Goal: Contribute content

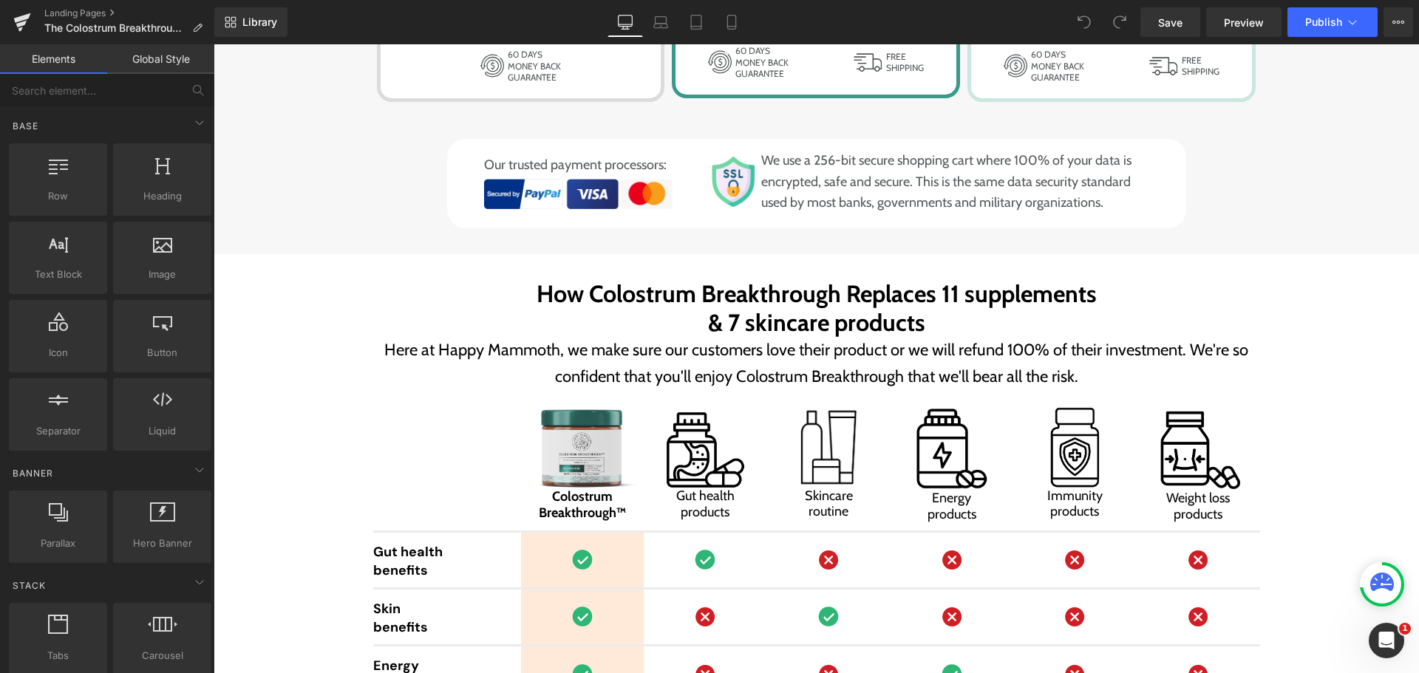
scroll to position [6946, 0]
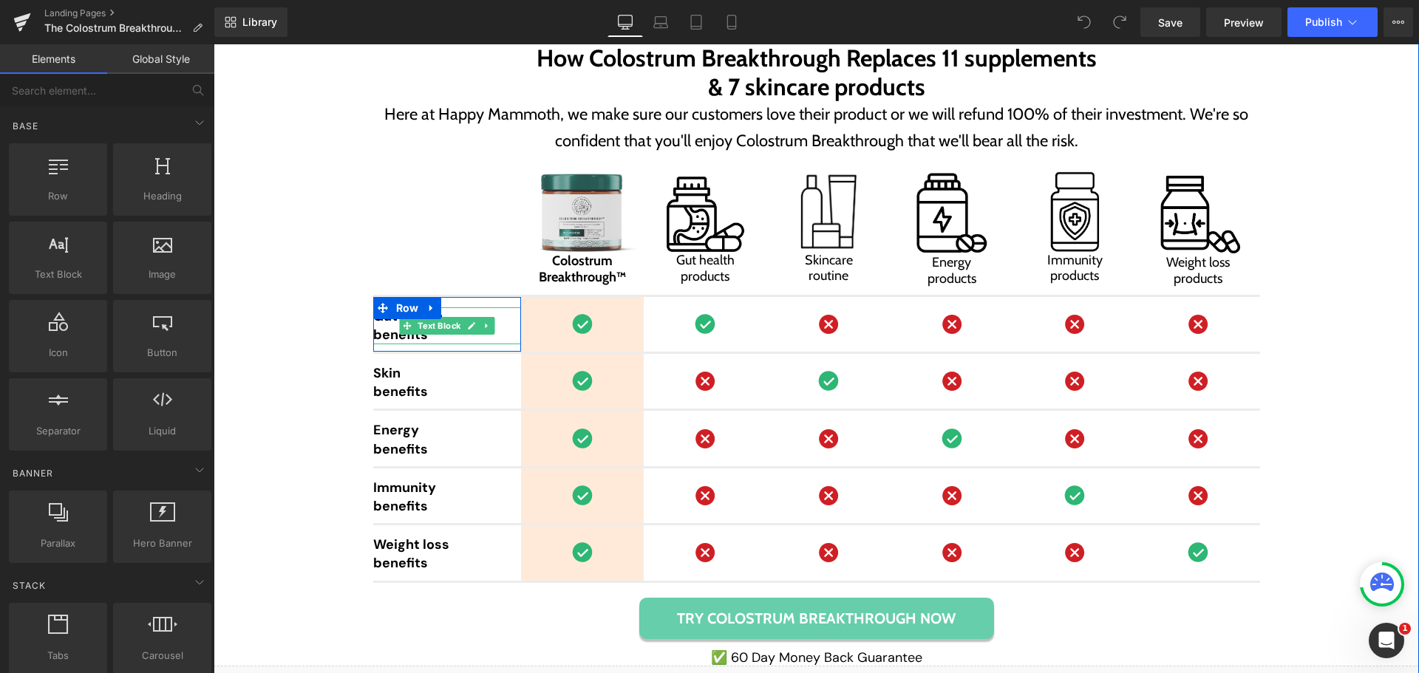
click at [390, 331] on span "benefits" at bounding box center [400, 335] width 55 height 18
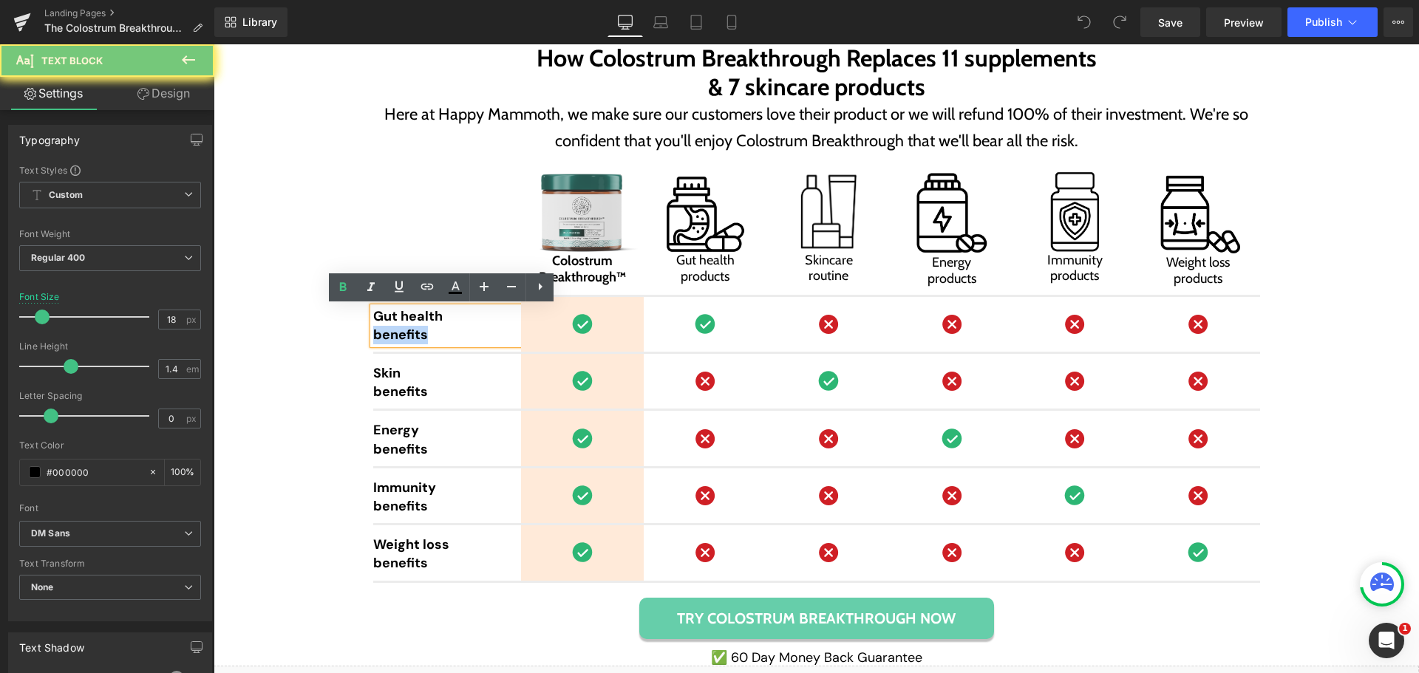
click at [390, 331] on span "benefits" at bounding box center [400, 335] width 55 height 18
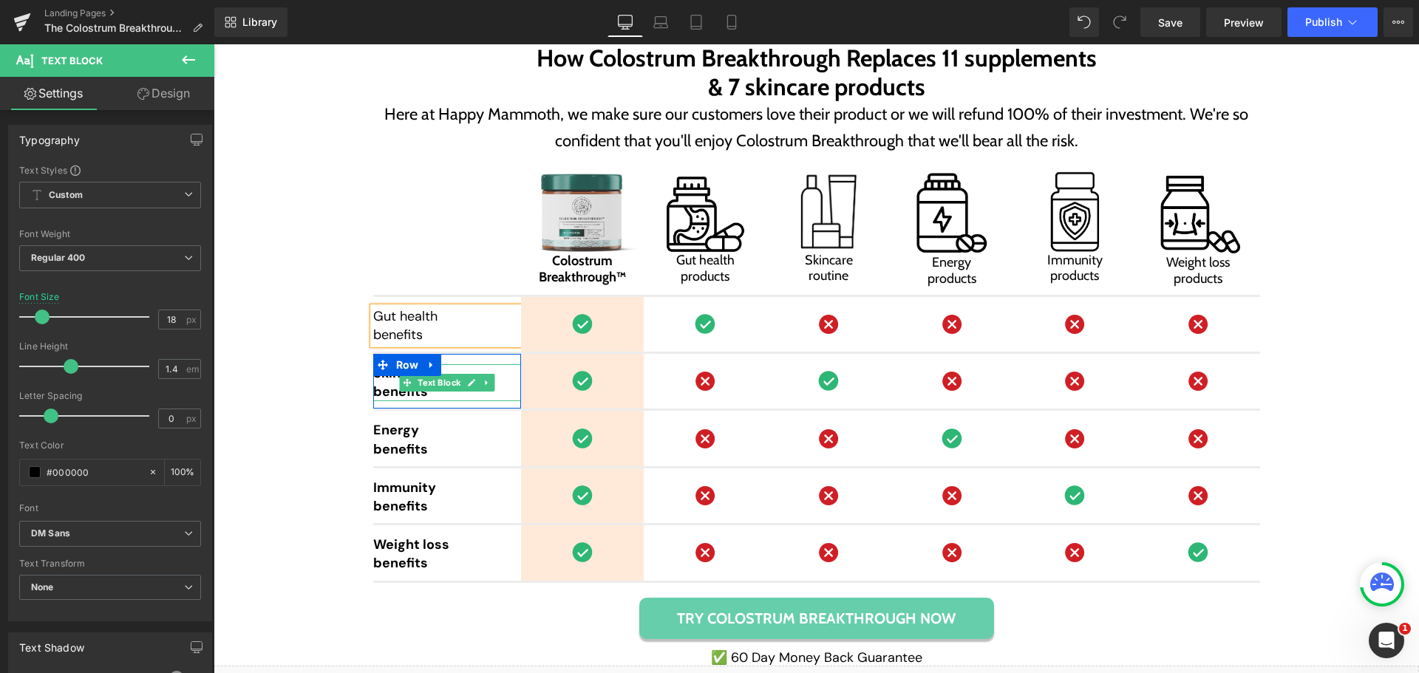
click at [380, 394] on span "benefits" at bounding box center [400, 392] width 55 height 18
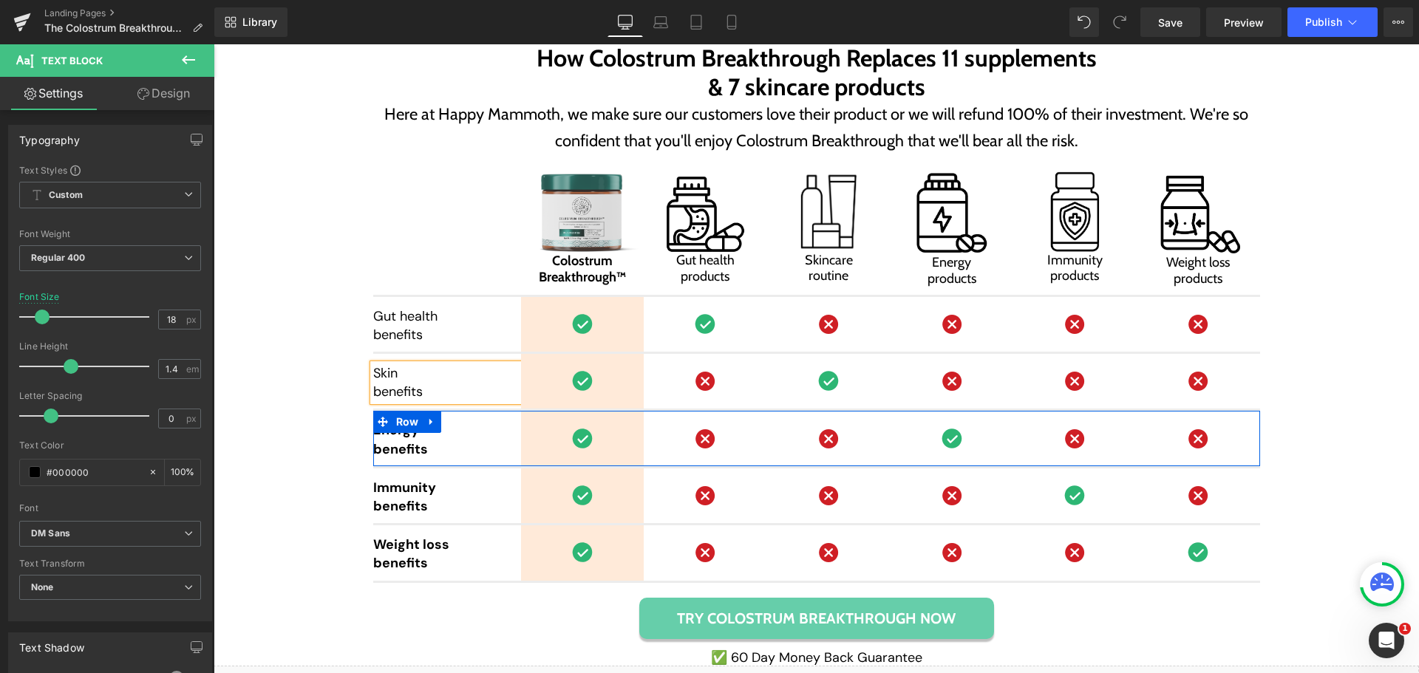
click at [382, 440] on span "benefits" at bounding box center [400, 449] width 55 height 18
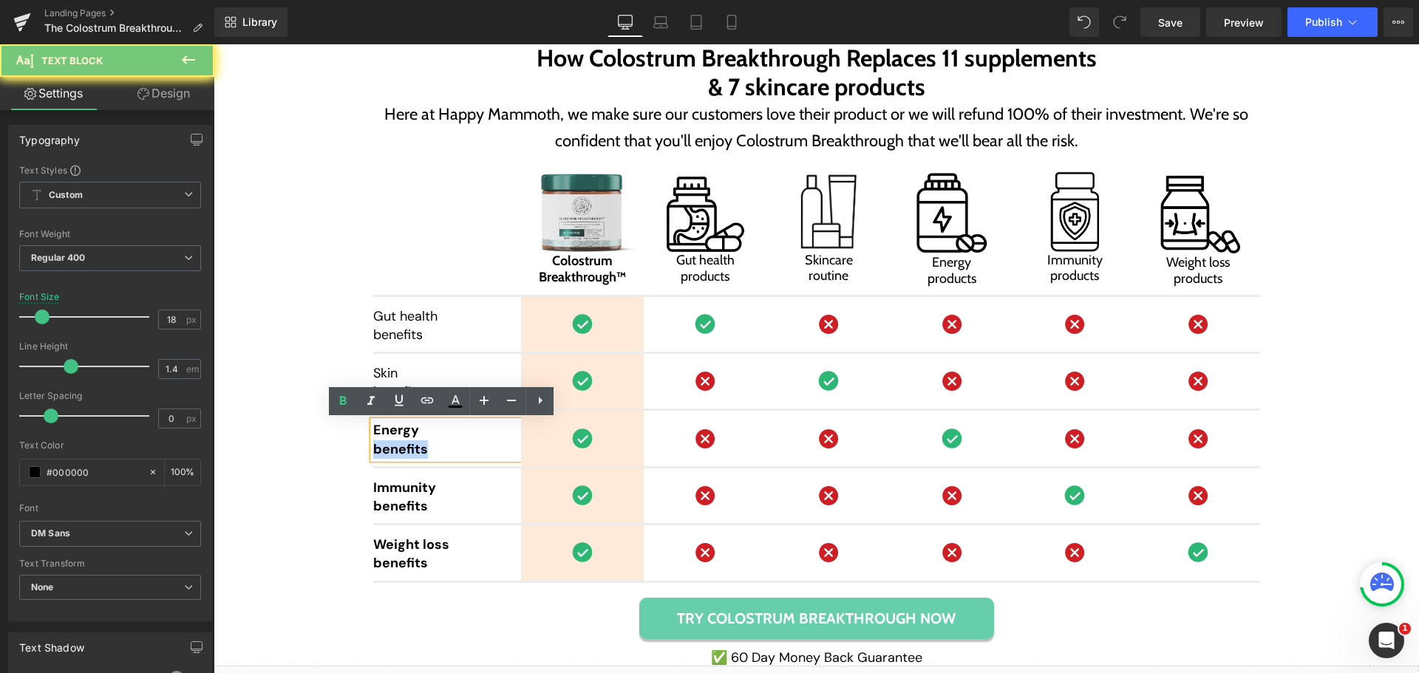
click at [382, 440] on span "benefits" at bounding box center [400, 449] width 55 height 18
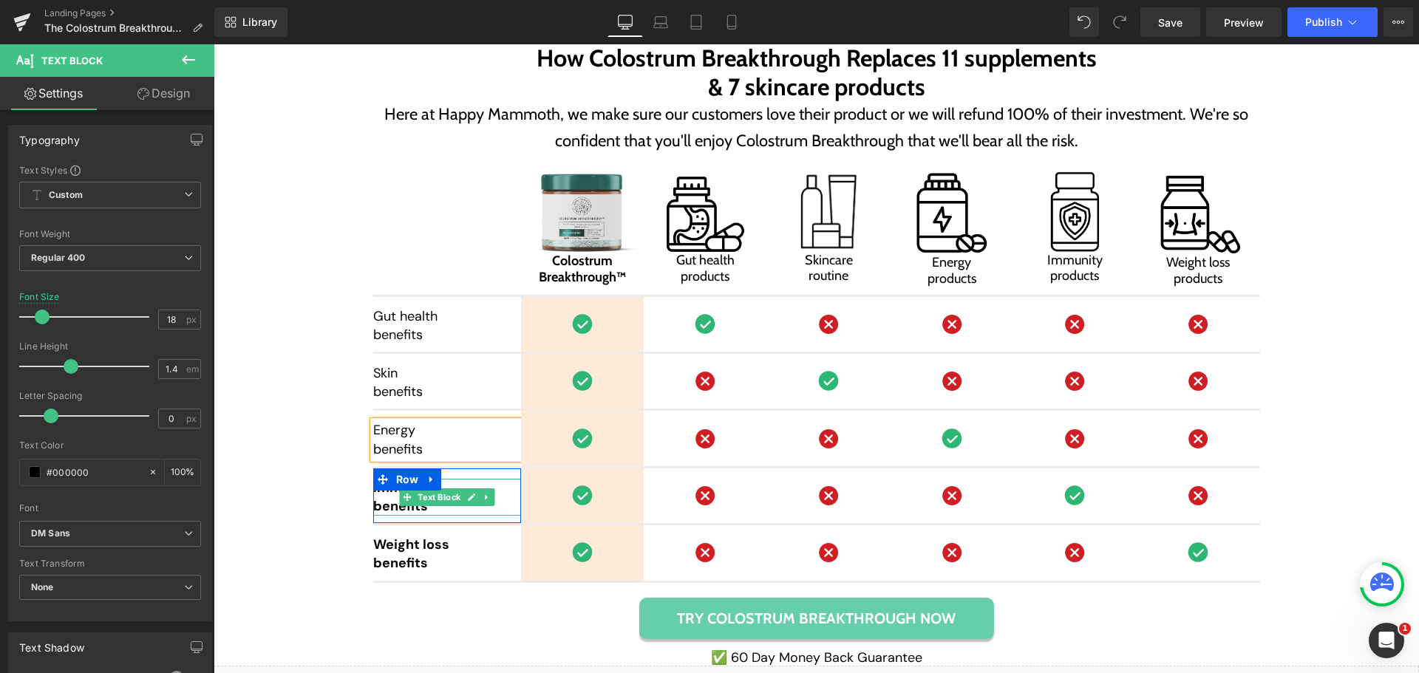
click at [384, 505] on span "benefits" at bounding box center [400, 506] width 55 height 18
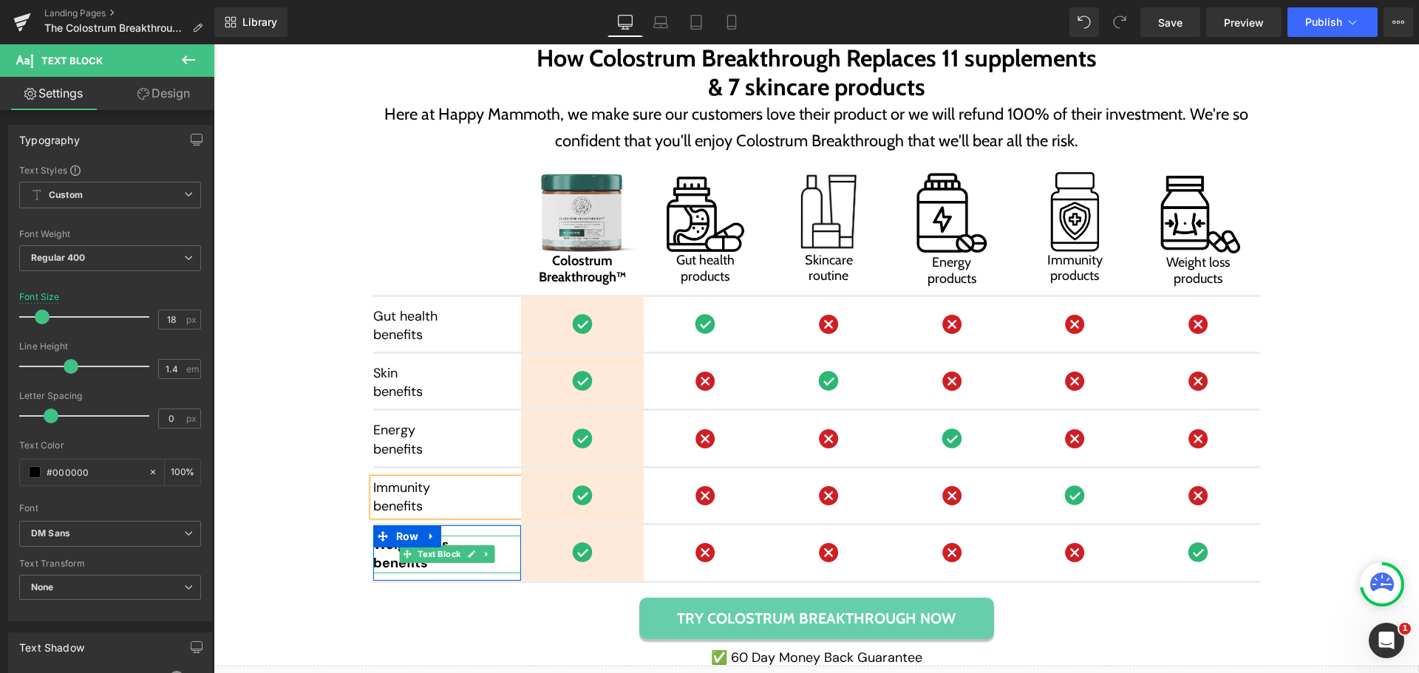
click at [385, 552] on span "Weight loss" at bounding box center [411, 545] width 76 height 18
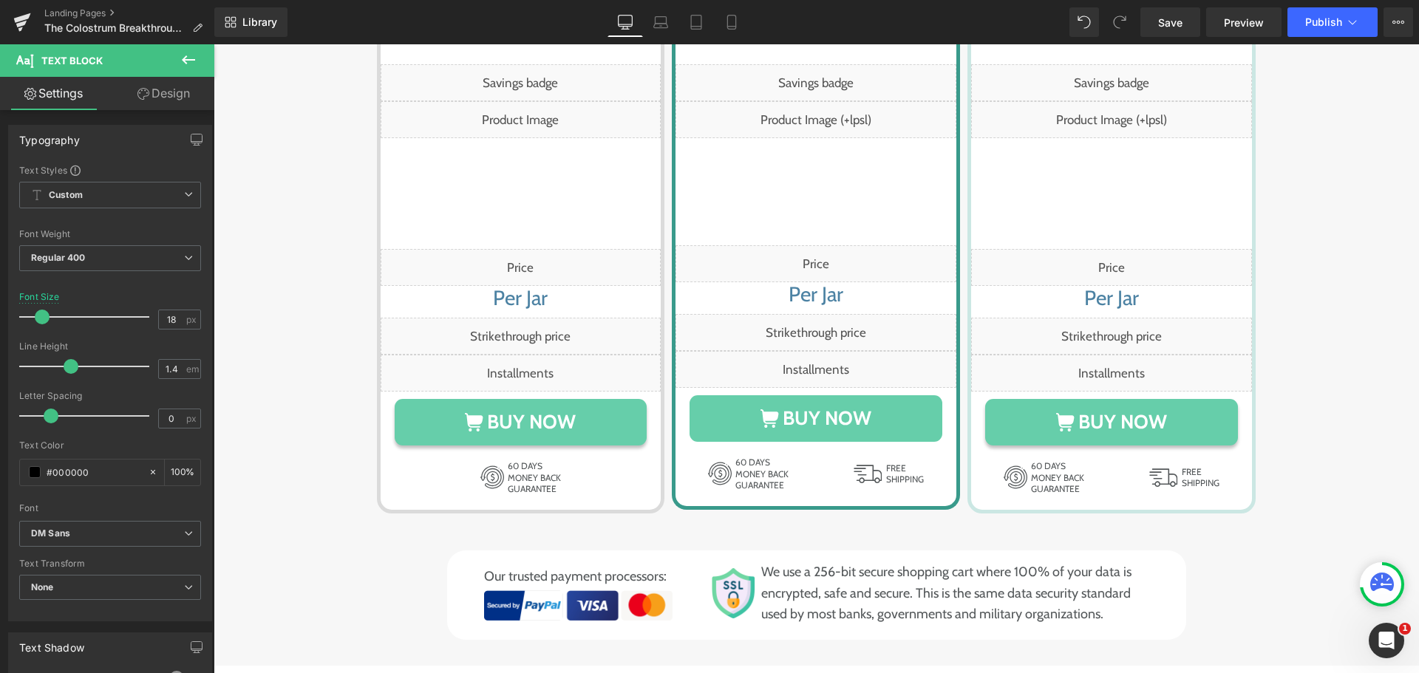
scroll to position [6354, 0]
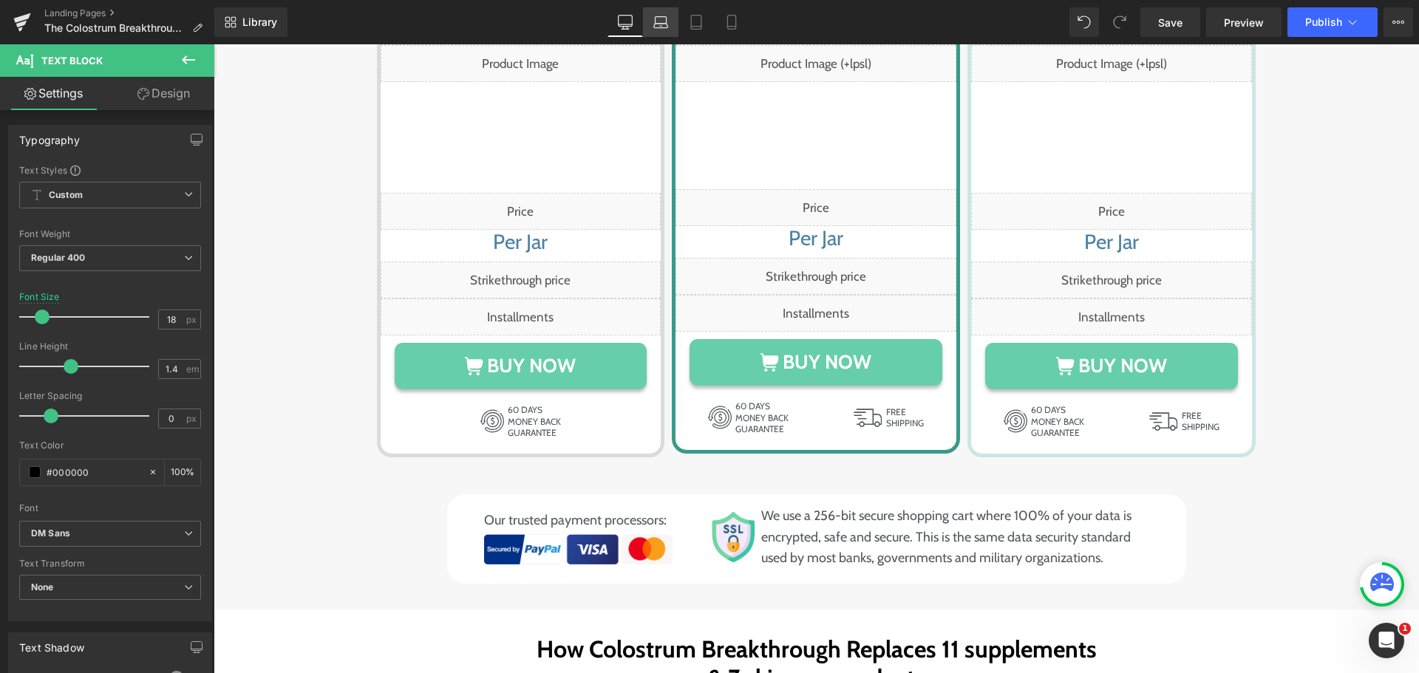
click at [658, 18] on icon at bounding box center [660, 22] width 15 height 15
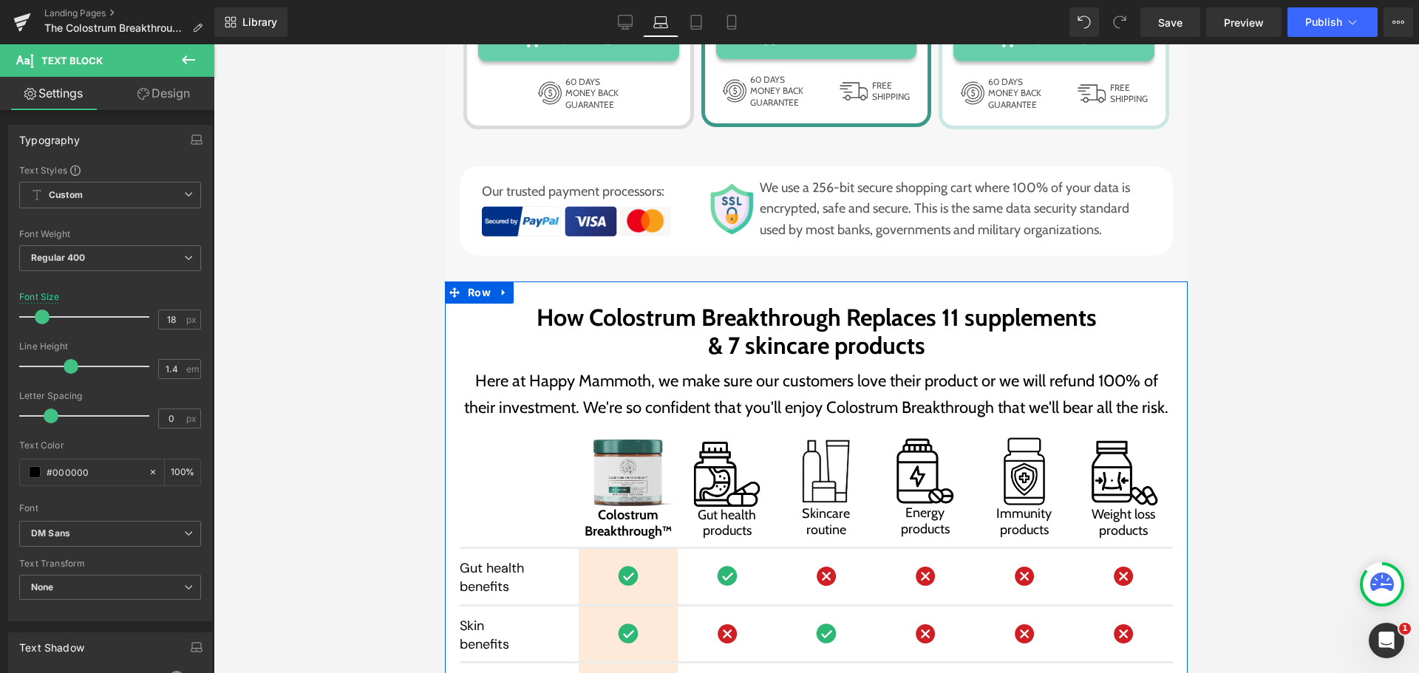
scroll to position [6814, 0]
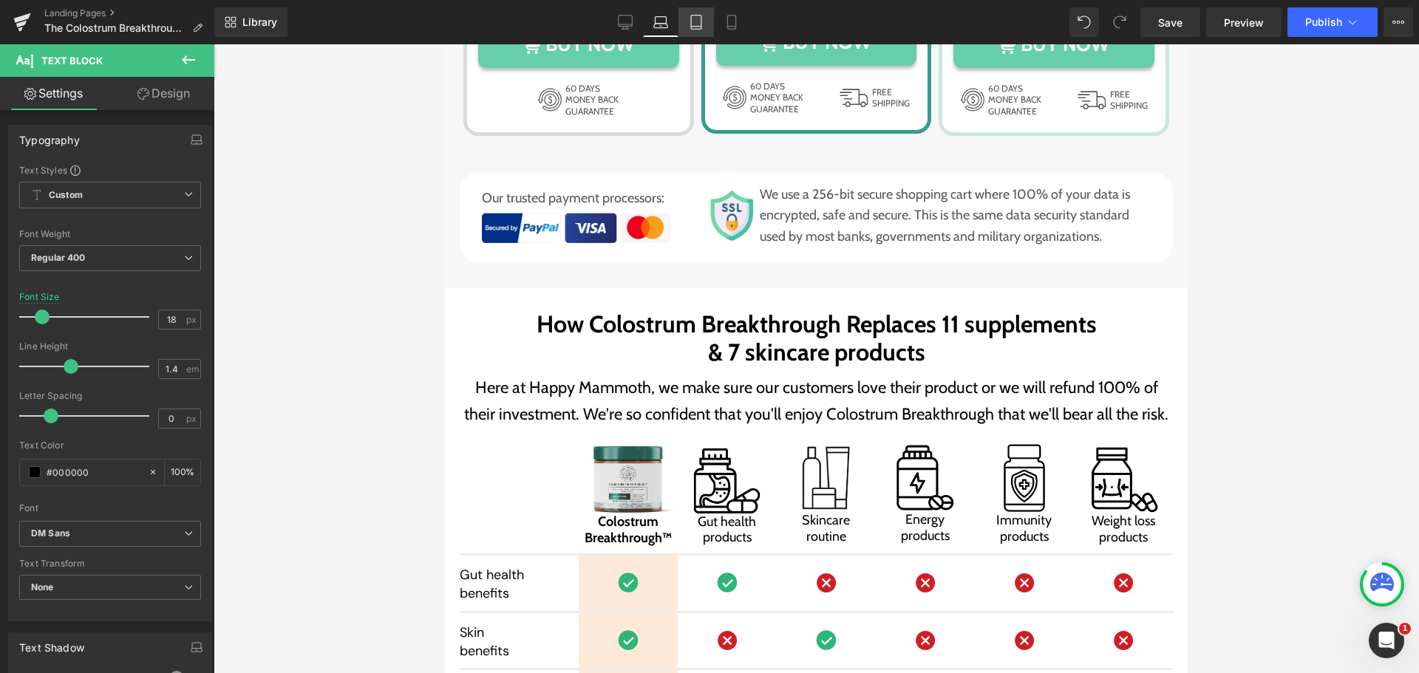
click at [698, 18] on icon at bounding box center [696, 22] width 15 height 15
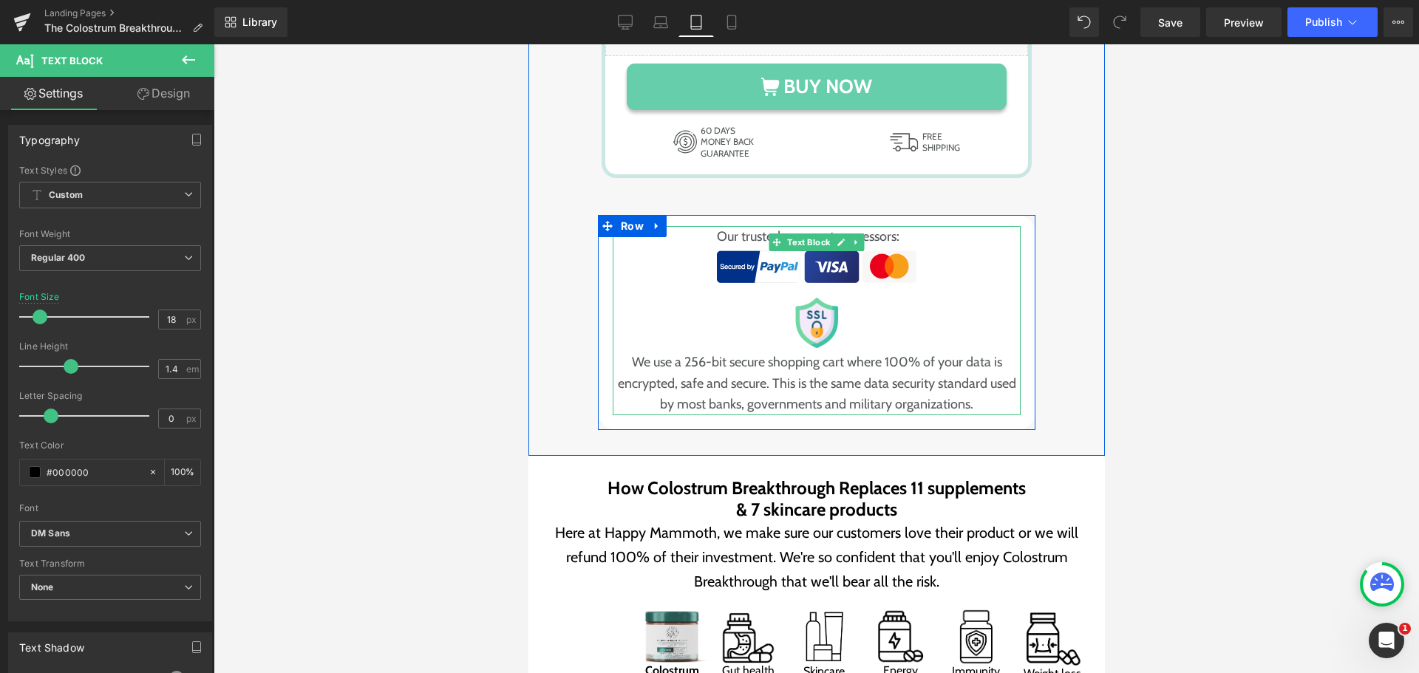
scroll to position [8417, 0]
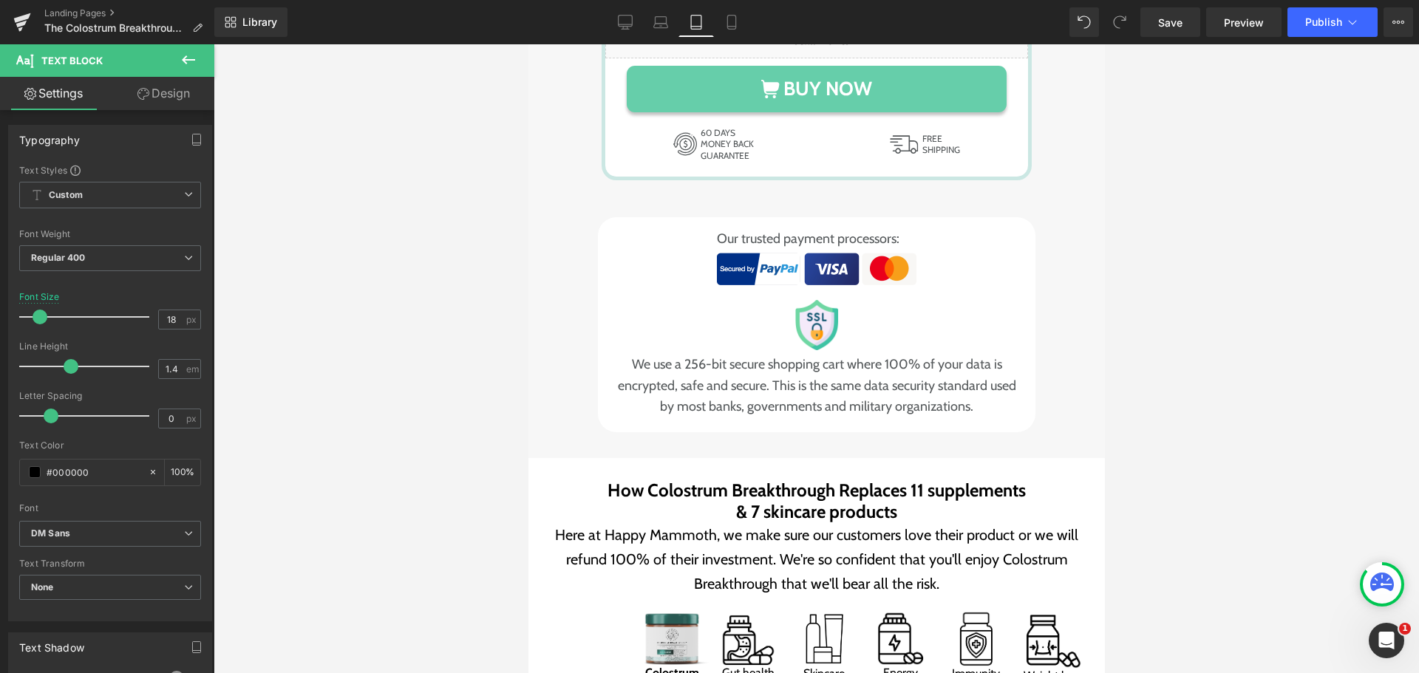
click at [1170, 221] on div at bounding box center [816, 358] width 1205 height 629
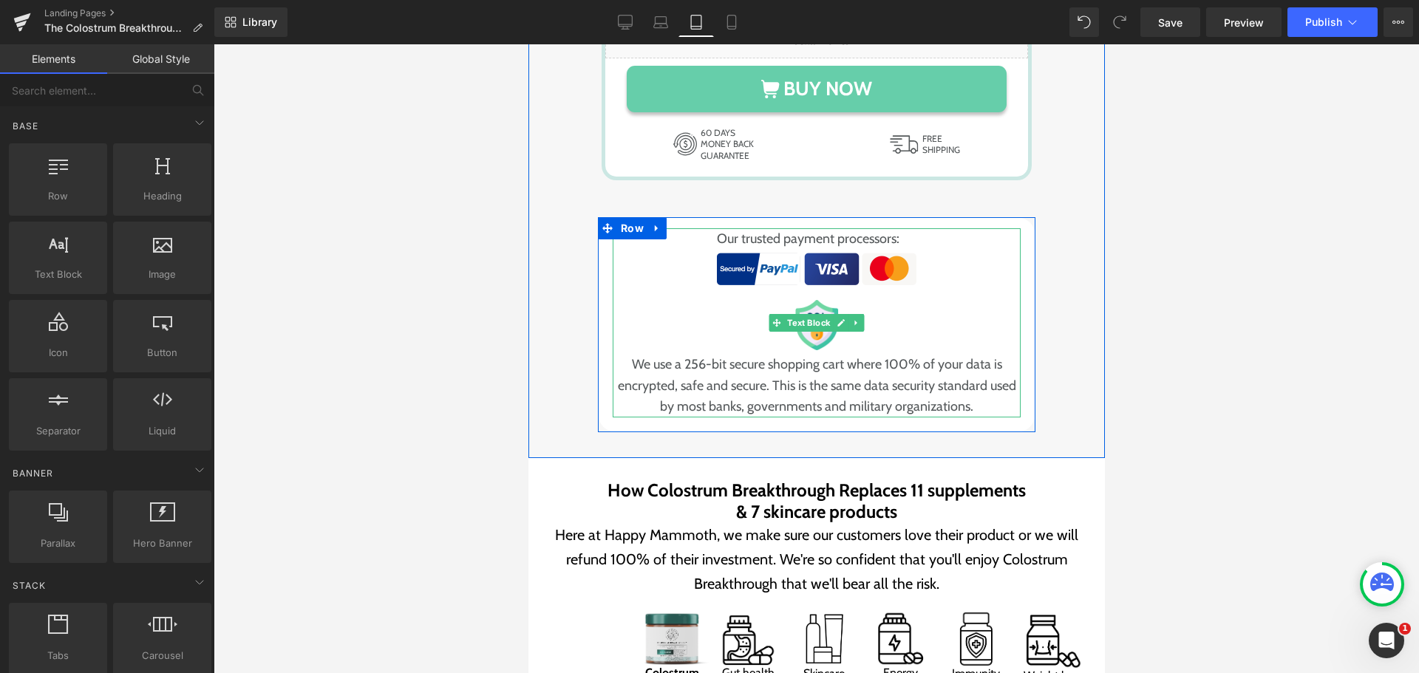
click at [814, 301] on img at bounding box center [816, 325] width 48 height 50
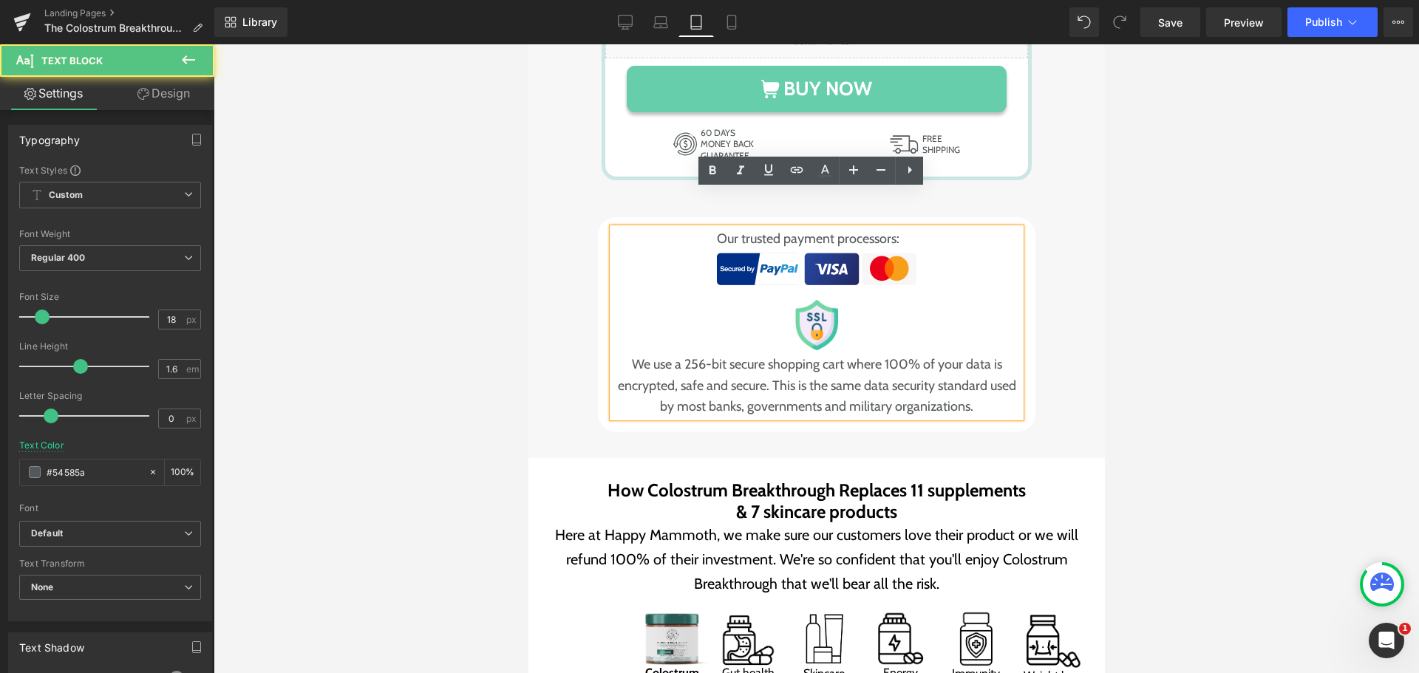
click at [791, 354] on span "We use a 256-bit secure shopping cart where 100% of your data is encrypted, saf…" at bounding box center [816, 386] width 408 height 64
click at [756, 300] on div "We use a 256-bit secure shopping cart where 100% of your data is encrypted, saf…" at bounding box center [816, 358] width 408 height 117
click at [804, 259] on div "Our trusted payment processors: We use a 256-bit secure shopping cart where 100…" at bounding box center [816, 323] width 408 height 190
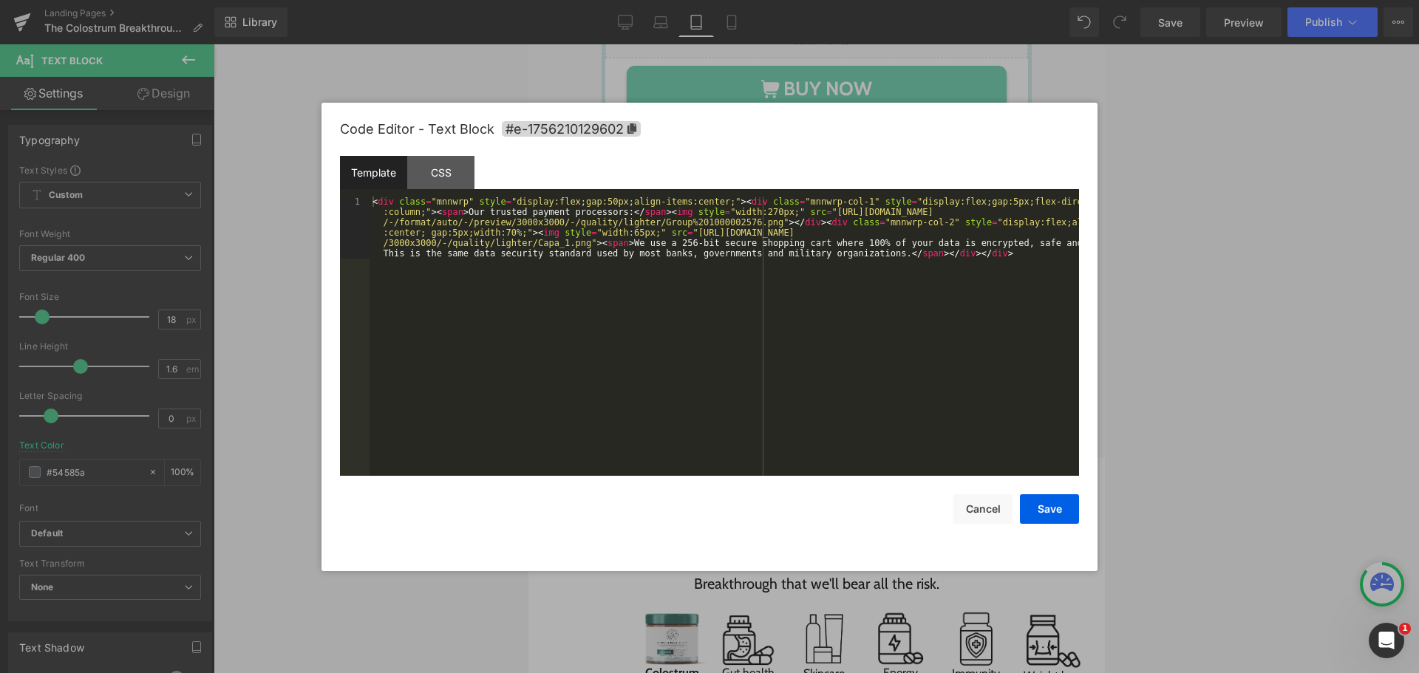
click at [837, 0] on div "You are previewing how the will restyle your page. You can not edit Elements in…" at bounding box center [709, 0] width 1419 height 0
click at [983, 506] on button "Cancel" at bounding box center [982, 509] width 59 height 30
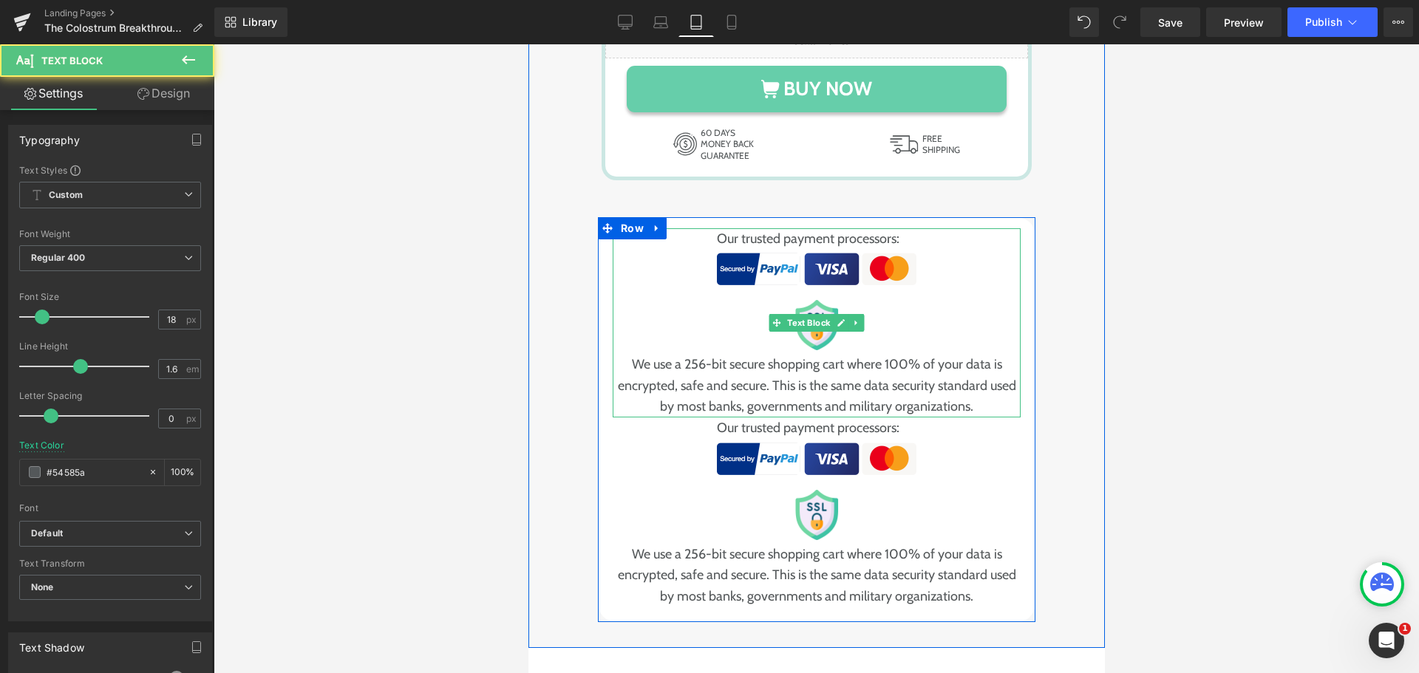
click at [836, 309] on div "We use a 256-bit secure shopping cart where 100% of your data is encrypted, saf…" at bounding box center [816, 358] width 408 height 117
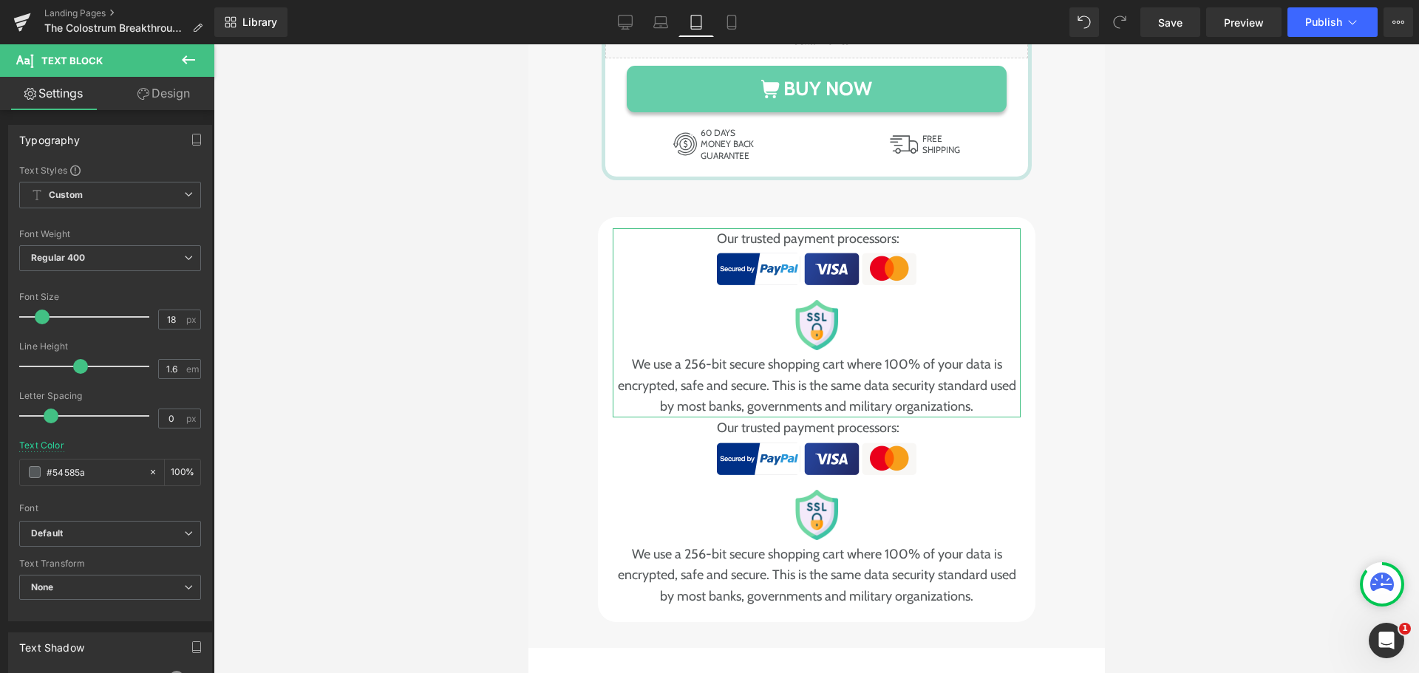
click at [172, 86] on link "Design" at bounding box center [163, 93] width 107 height 33
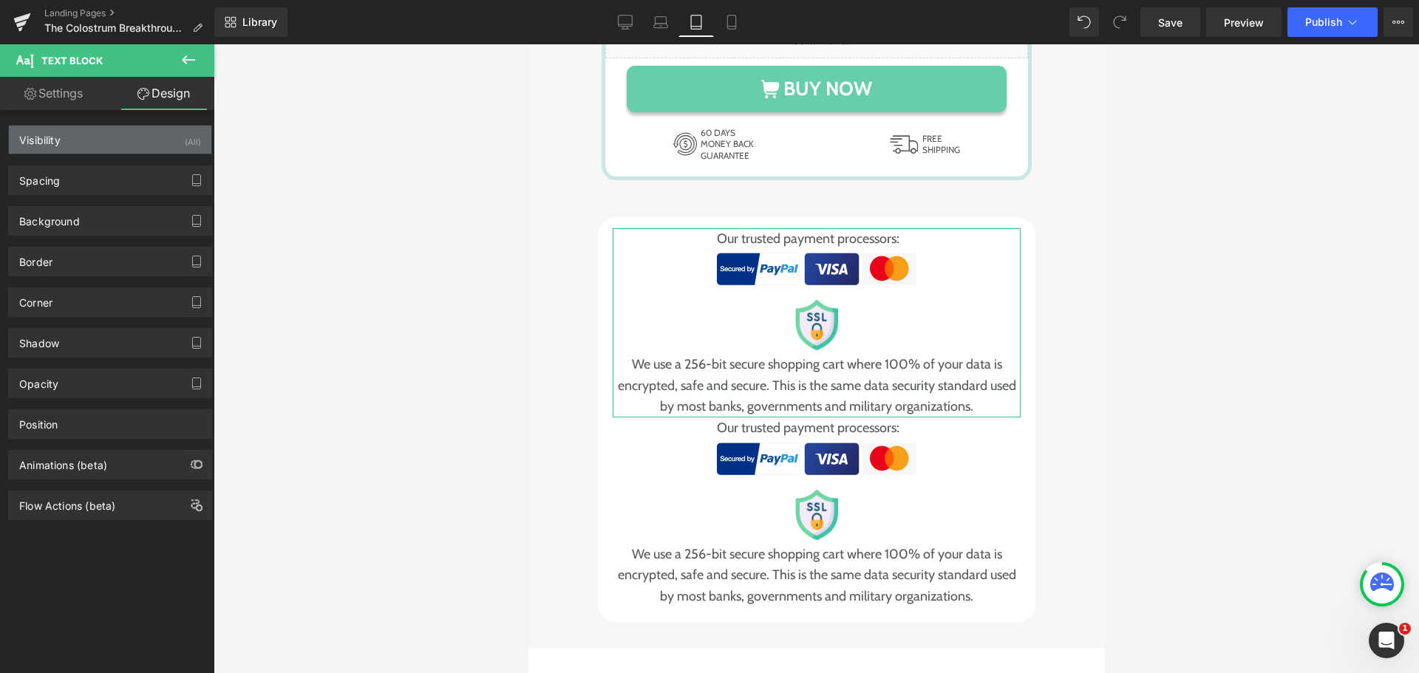
click at [106, 143] on div "Visibility (All)" at bounding box center [110, 140] width 202 height 28
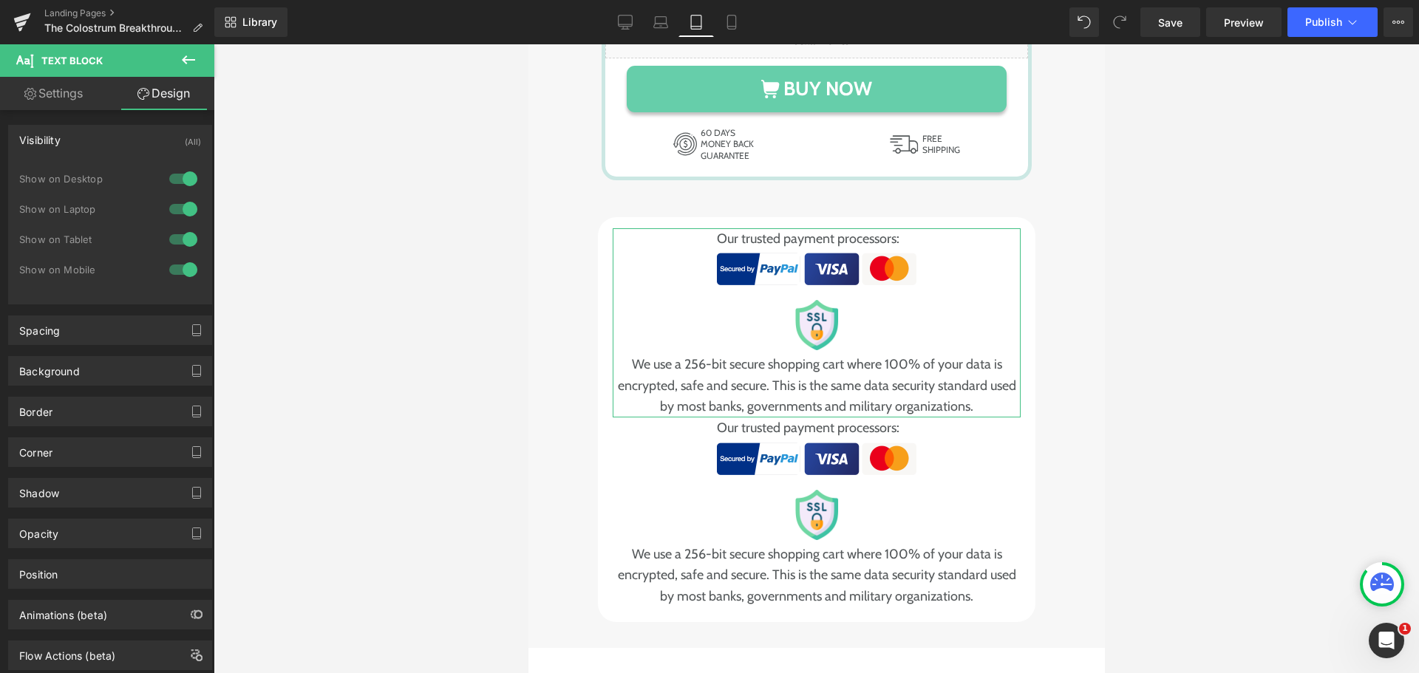
click at [172, 177] on div at bounding box center [183, 179] width 35 height 24
click at [180, 207] on div at bounding box center [183, 209] width 35 height 24
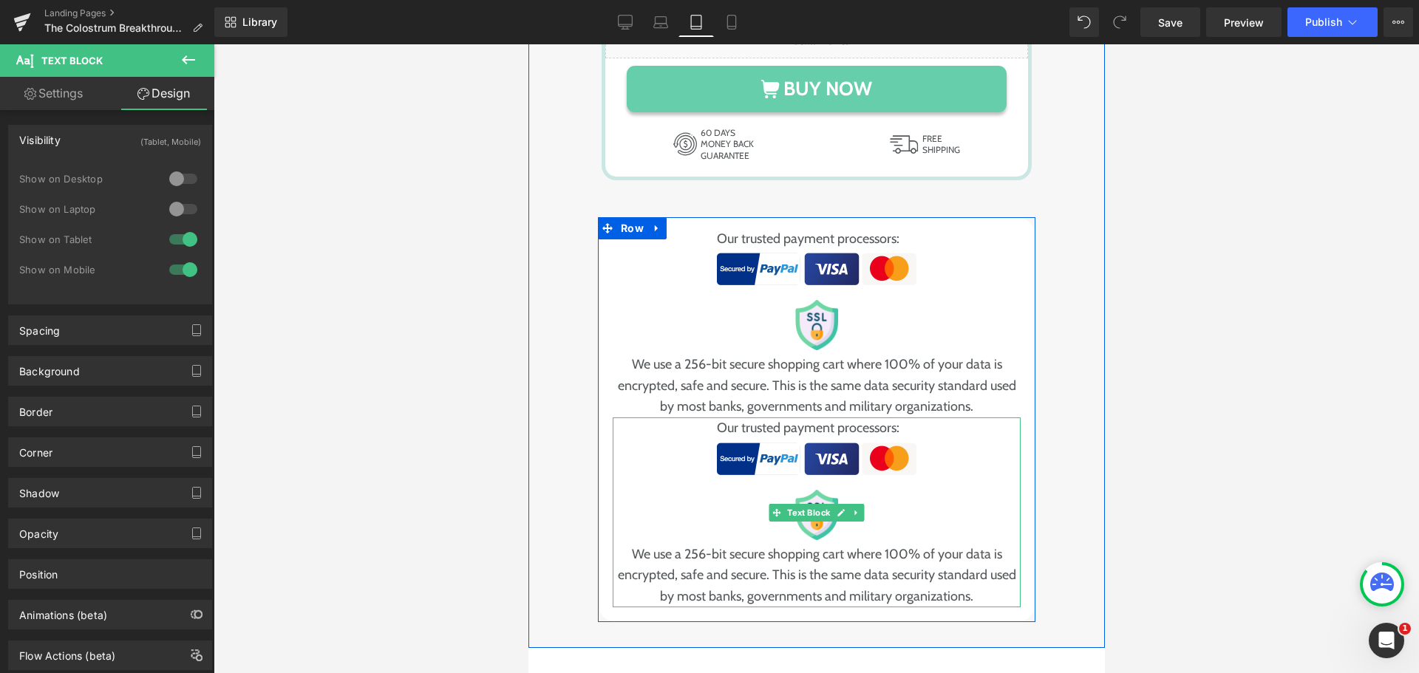
click at [749, 443] on img at bounding box center [816, 459] width 200 height 33
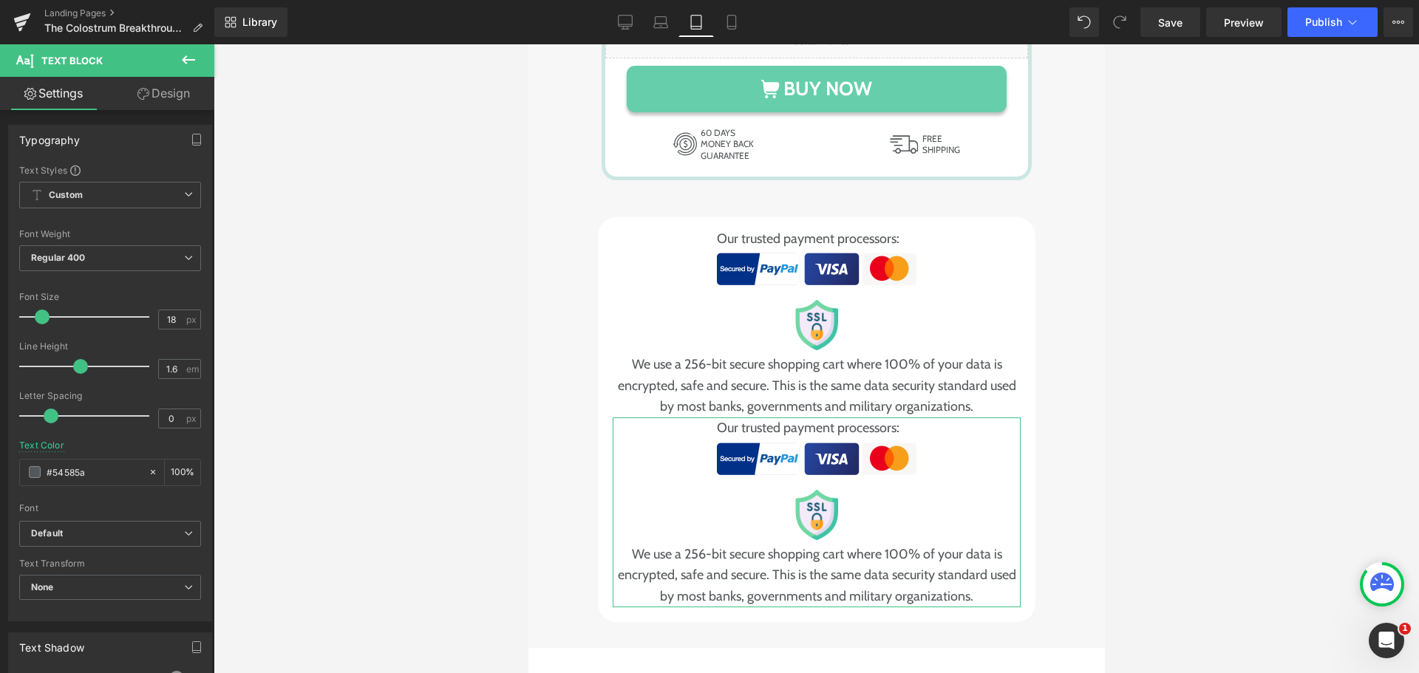
click at [151, 87] on link "Design" at bounding box center [163, 93] width 107 height 33
click at [0, 0] on div "Visibility" at bounding box center [0, 0] width 0 height 0
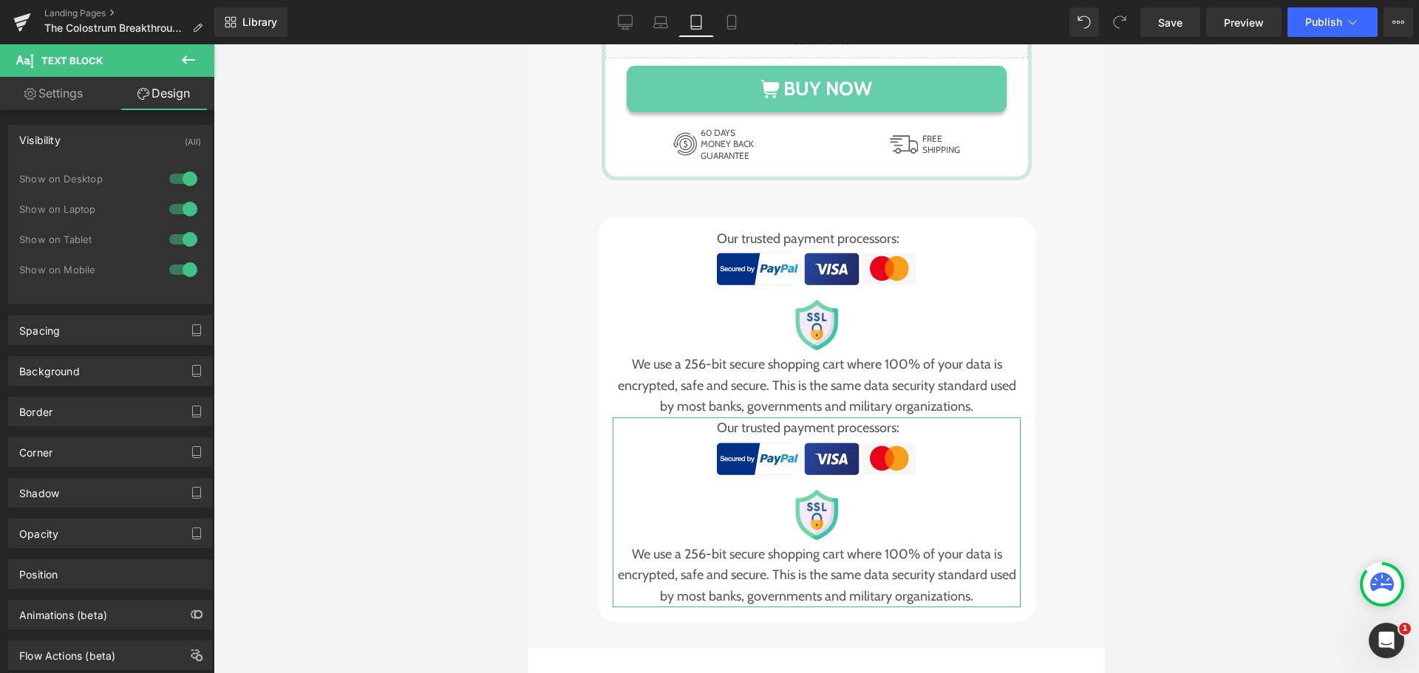
click at [170, 239] on div at bounding box center [183, 240] width 35 height 24
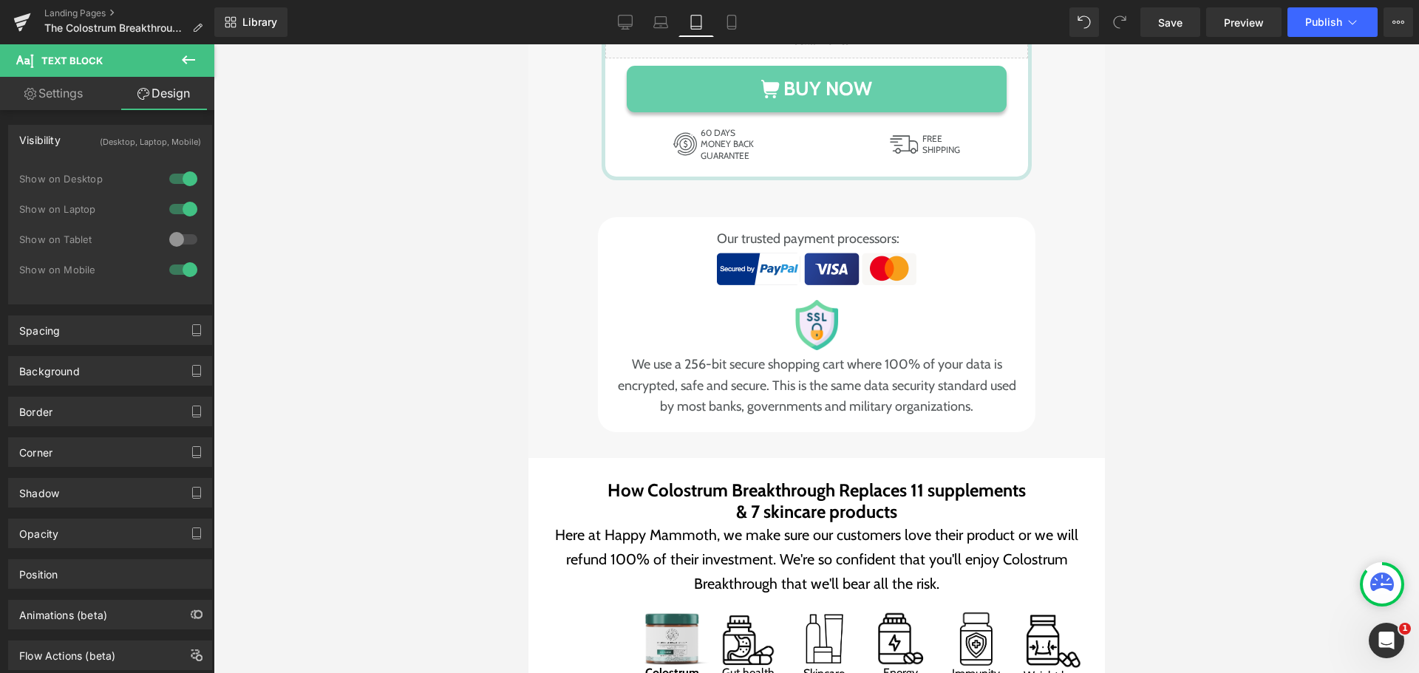
click at [177, 281] on div at bounding box center [183, 270] width 35 height 24
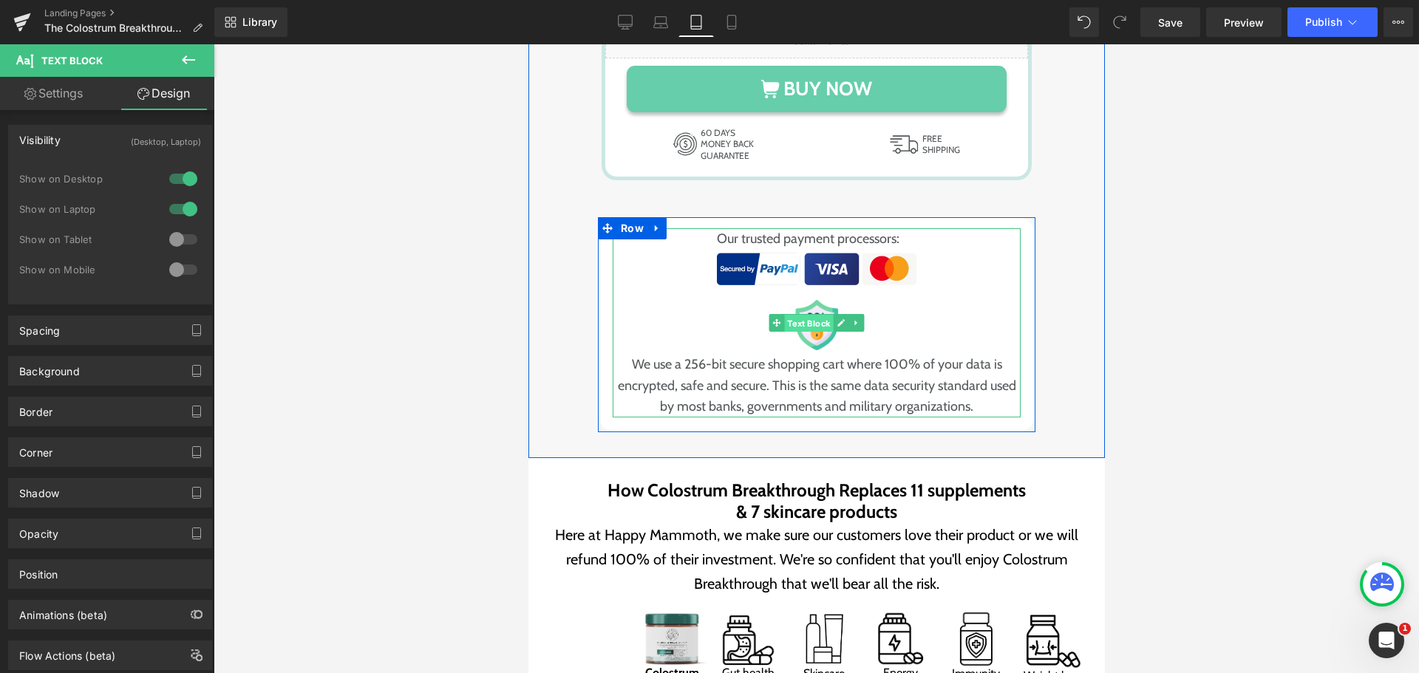
click at [797, 315] on span "Text Block" at bounding box center [807, 324] width 49 height 18
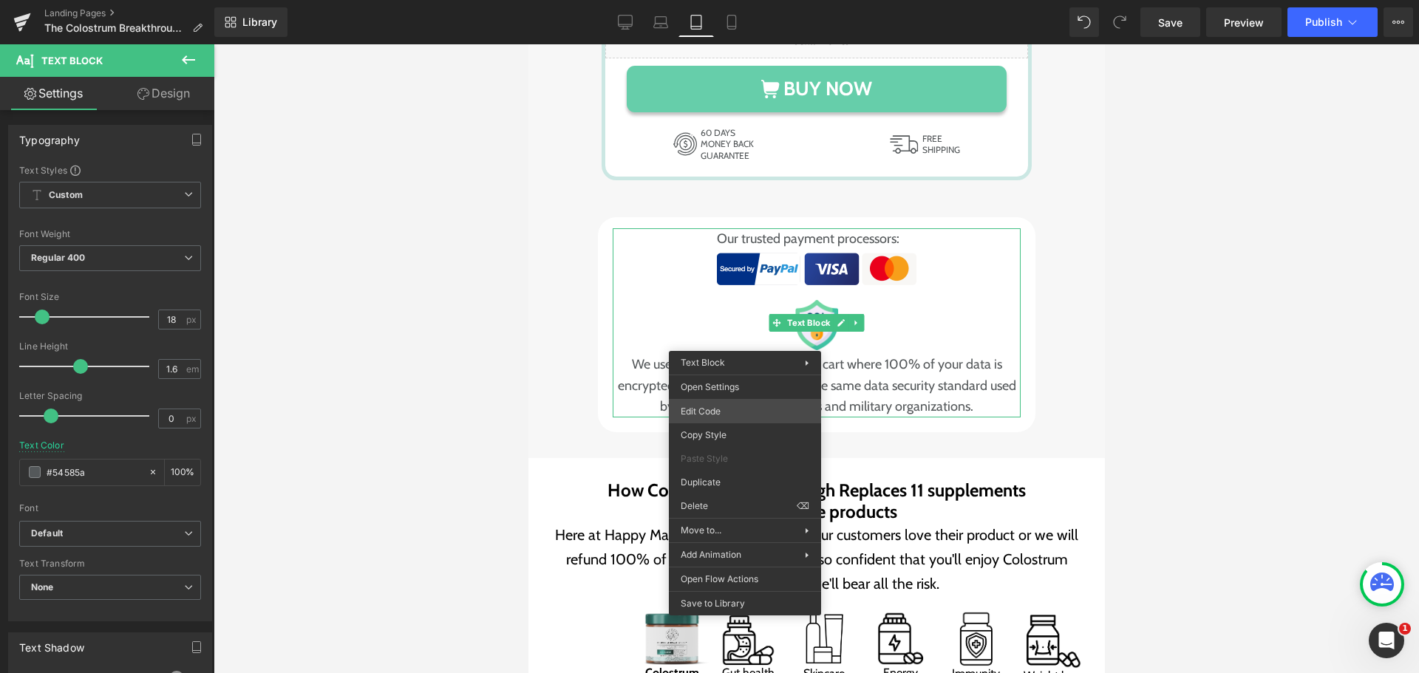
click at [733, 0] on div "Text Block You are previewing how the will restyle your page. You can not edit …" at bounding box center [709, 0] width 1419 height 0
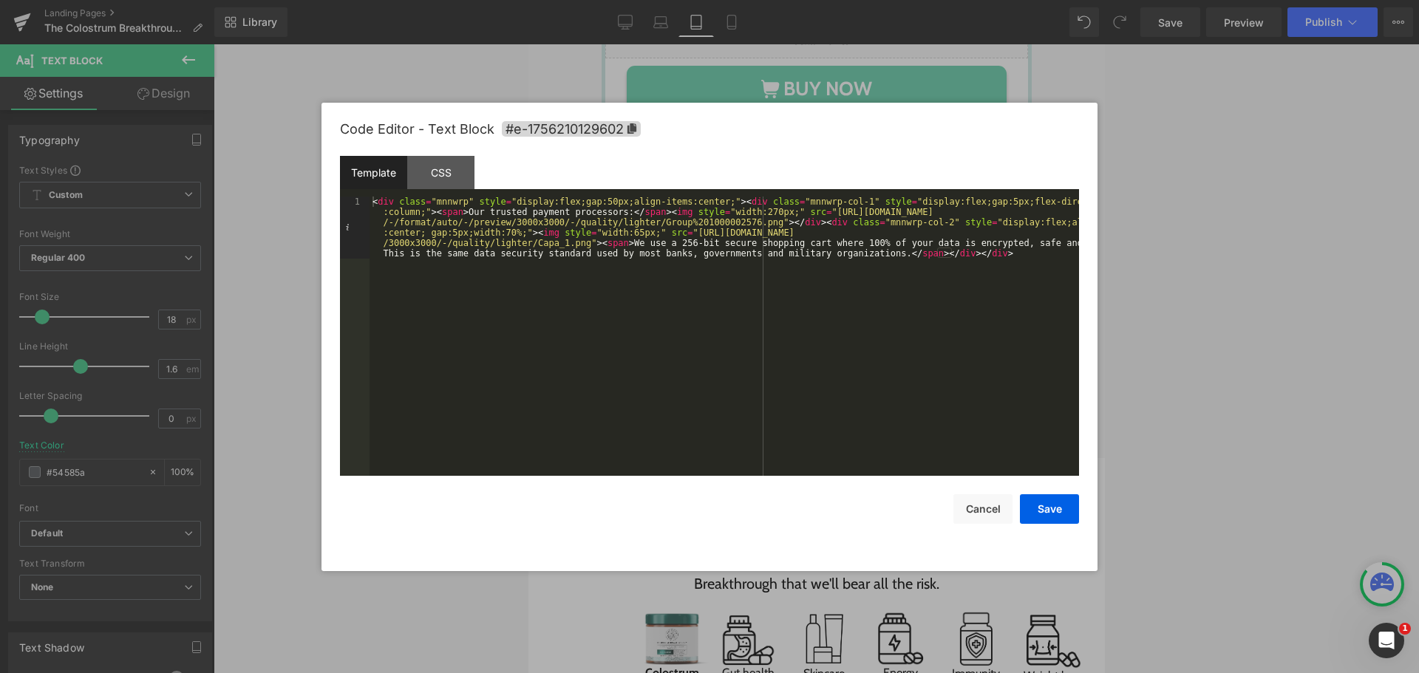
click at [947, 222] on div "< div class = "mnnwrp" style = "display:flex;gap:50px;align-items:center;" > < …" at bounding box center [723, 398] width 709 height 403
click at [1048, 519] on button "Save" at bounding box center [1049, 509] width 59 height 30
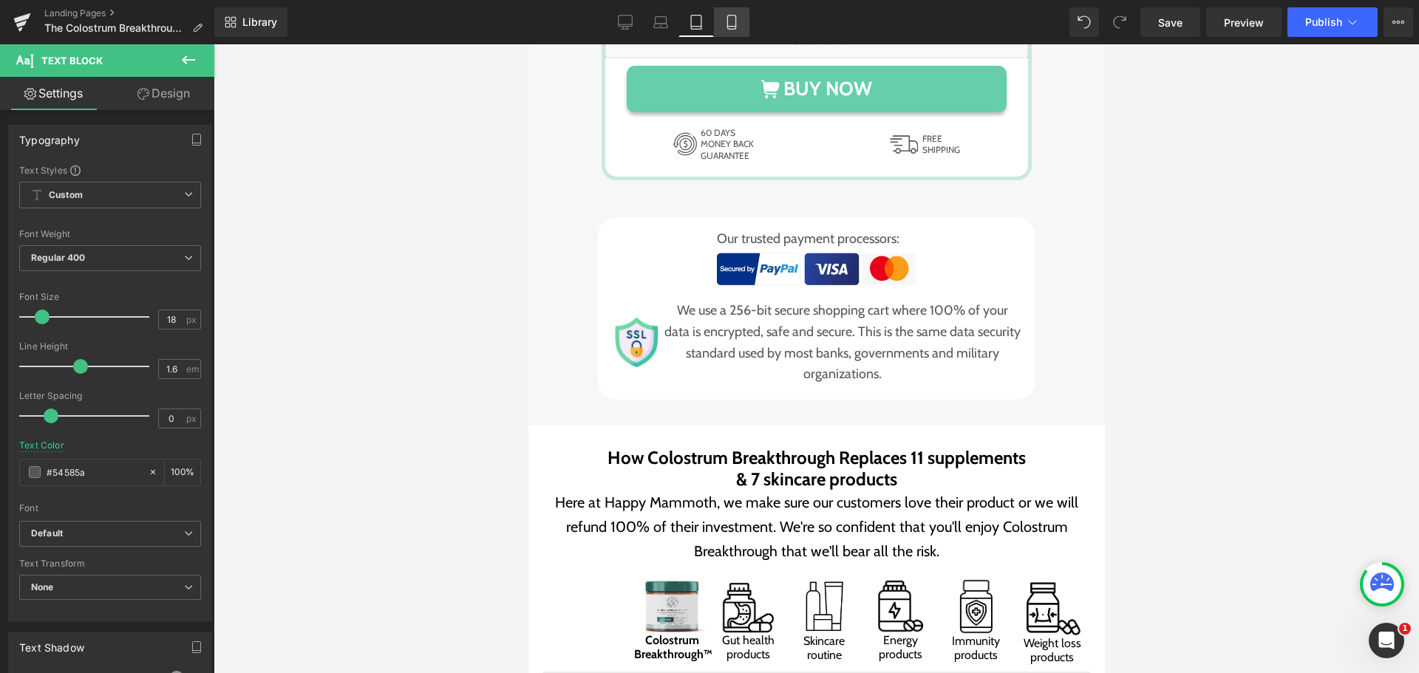
click at [722, 30] on link "Mobile" at bounding box center [731, 22] width 35 height 30
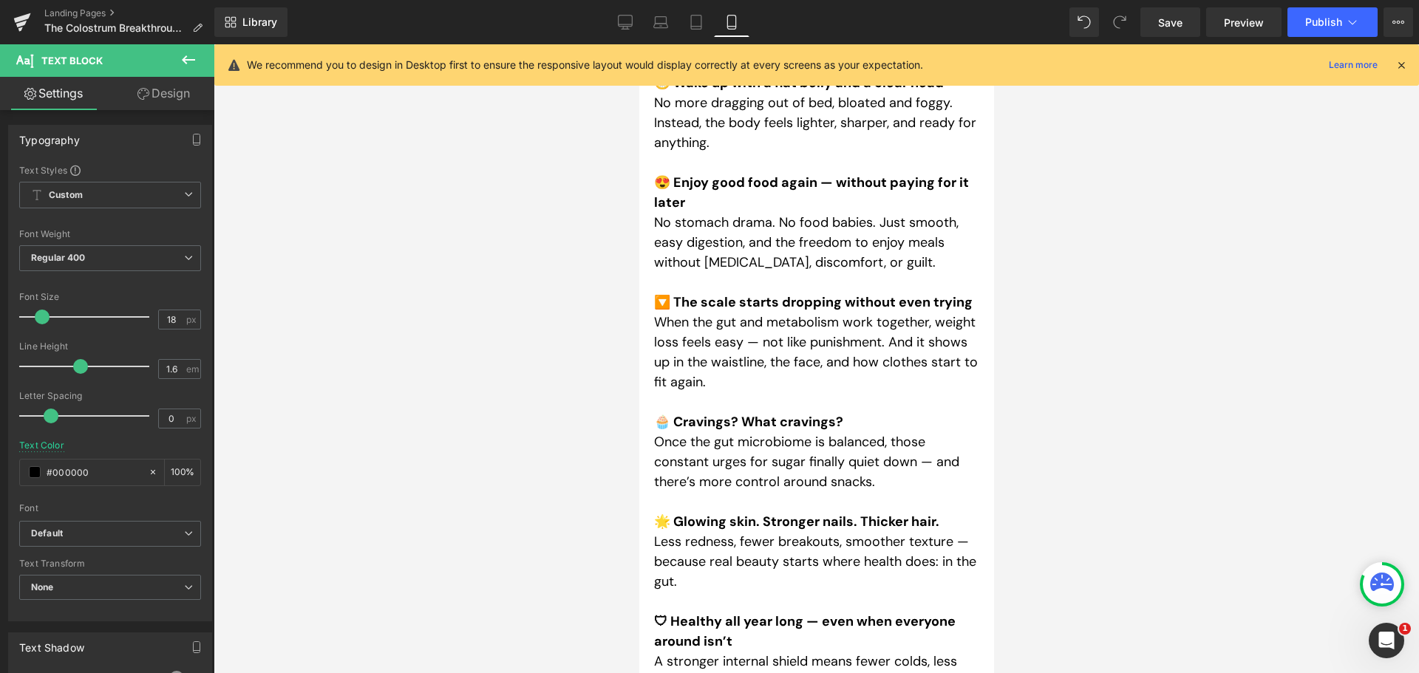
scroll to position [11080, 0]
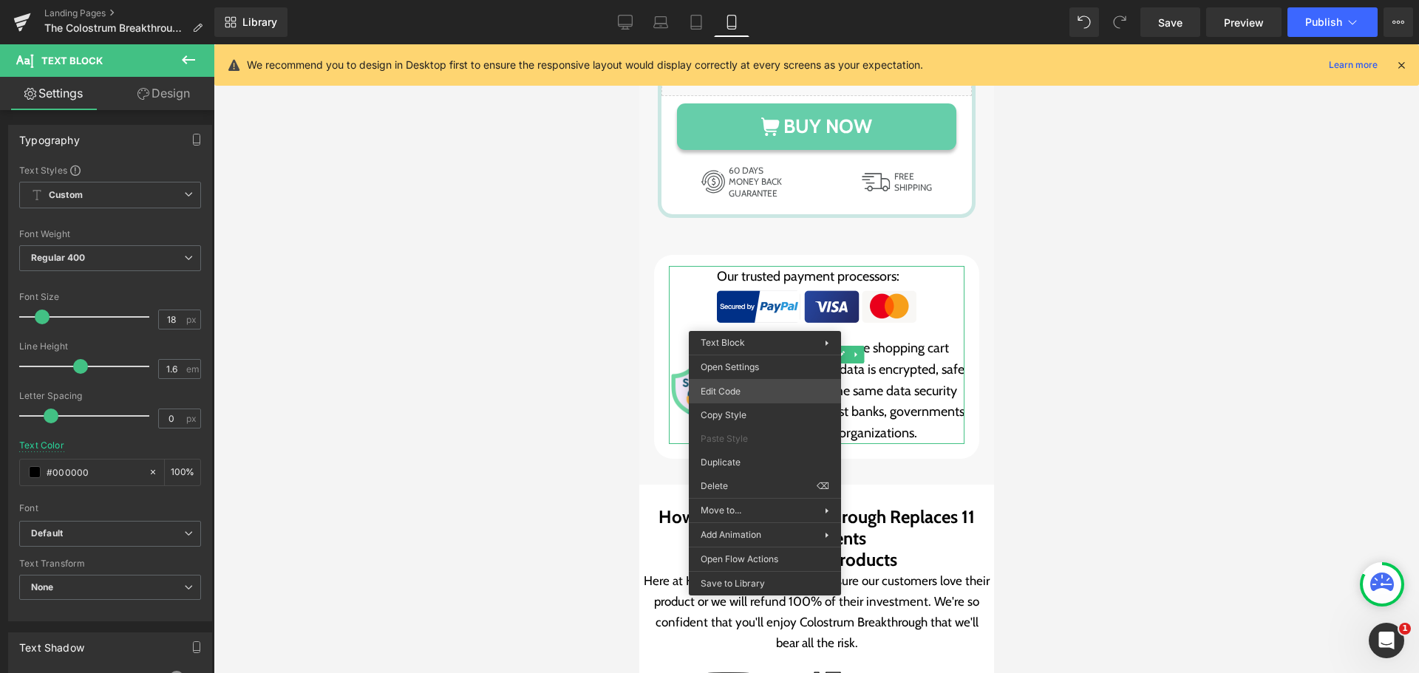
click at [759, 0] on div "Text Block You are previewing how the will restyle your page. You can not edit …" at bounding box center [709, 0] width 1419 height 0
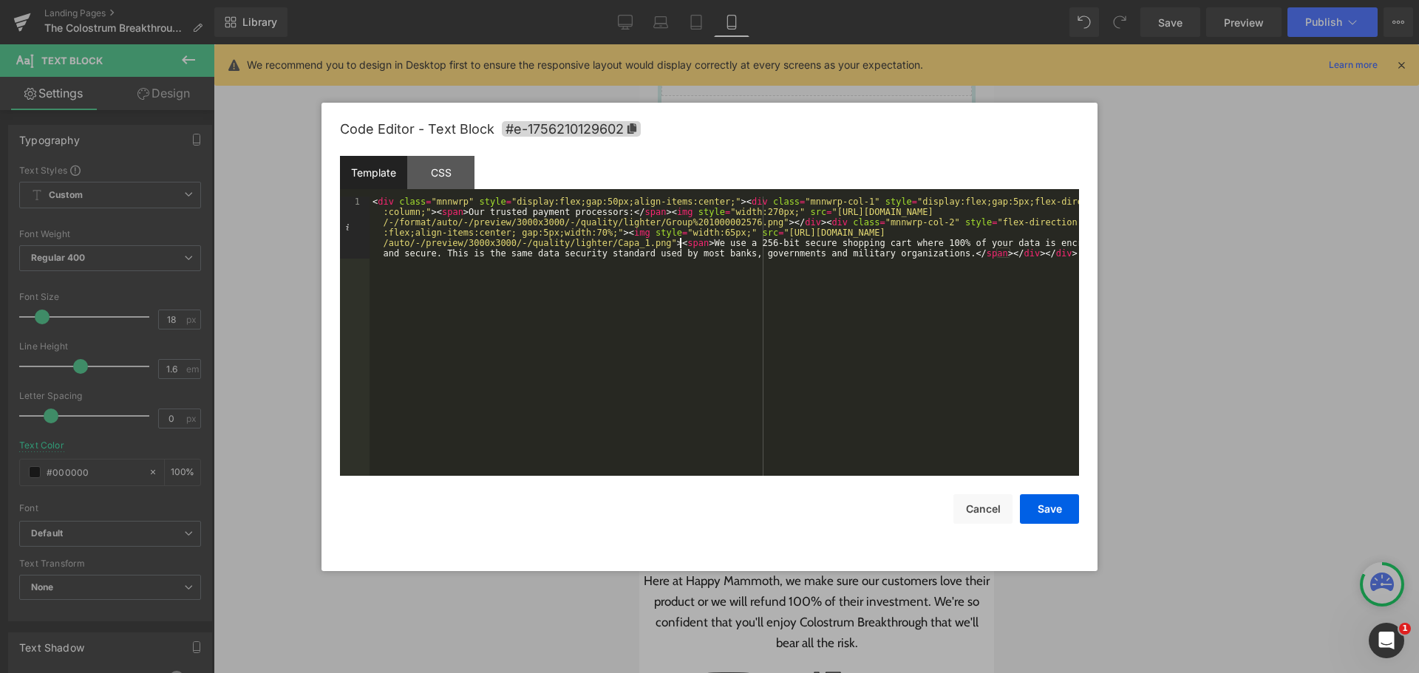
click at [678, 246] on div "< div class = "mnnwrp" style = "display:flex;gap:50px;align-items:center;" > < …" at bounding box center [723, 398] width 709 height 403
click at [1065, 490] on div "Save Cancel" at bounding box center [709, 500] width 739 height 48
click at [1060, 505] on button "Save" at bounding box center [1049, 509] width 59 height 30
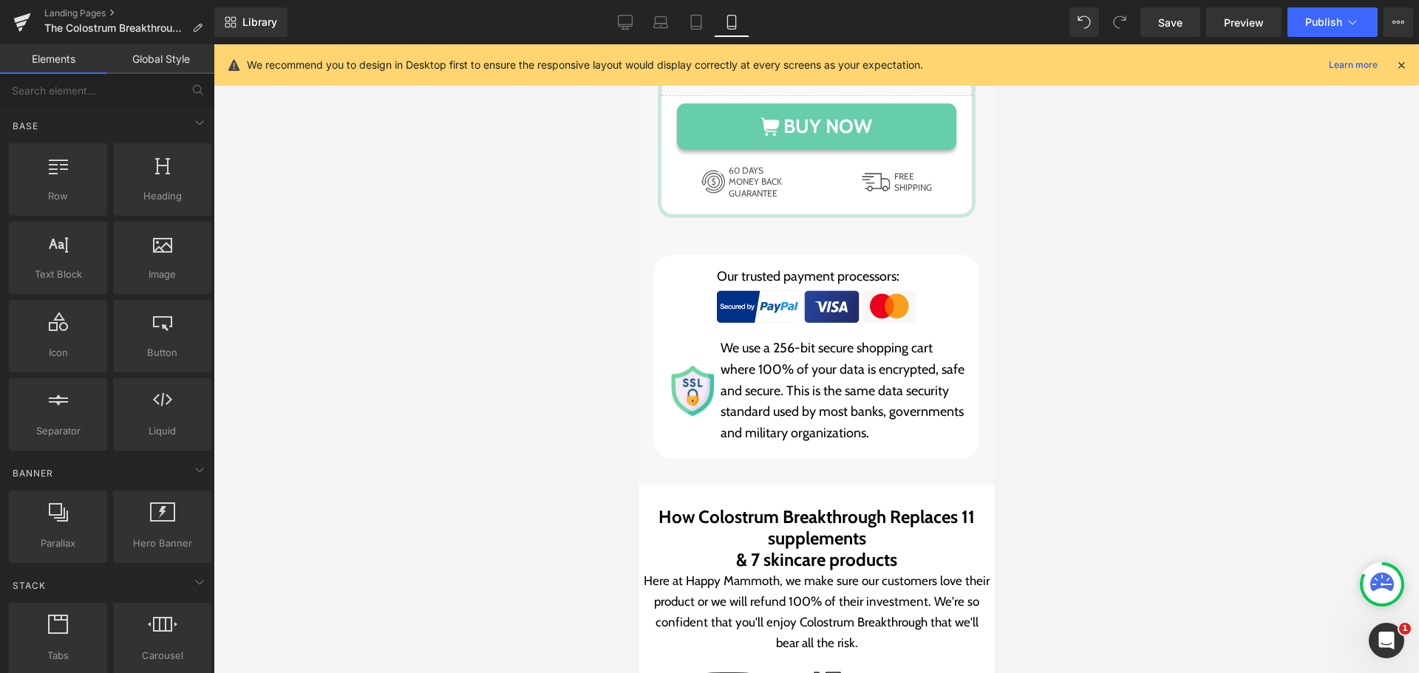
click at [1346, 377] on div at bounding box center [816, 358] width 1205 height 629
drag, startPoint x: 692, startPoint y: 27, endPoint x: 429, endPoint y: 310, distance: 386.4
click at [692, 27] on icon at bounding box center [696, 23] width 10 height 14
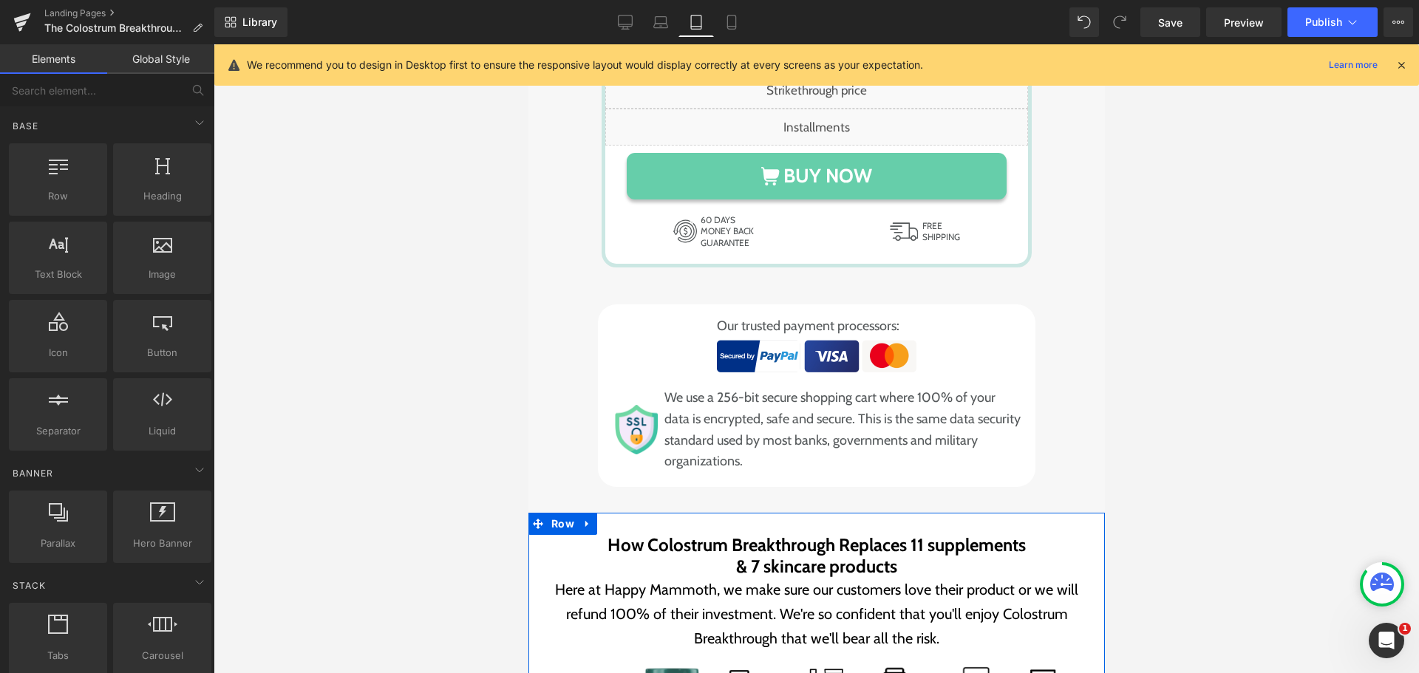
scroll to position [8318, 0]
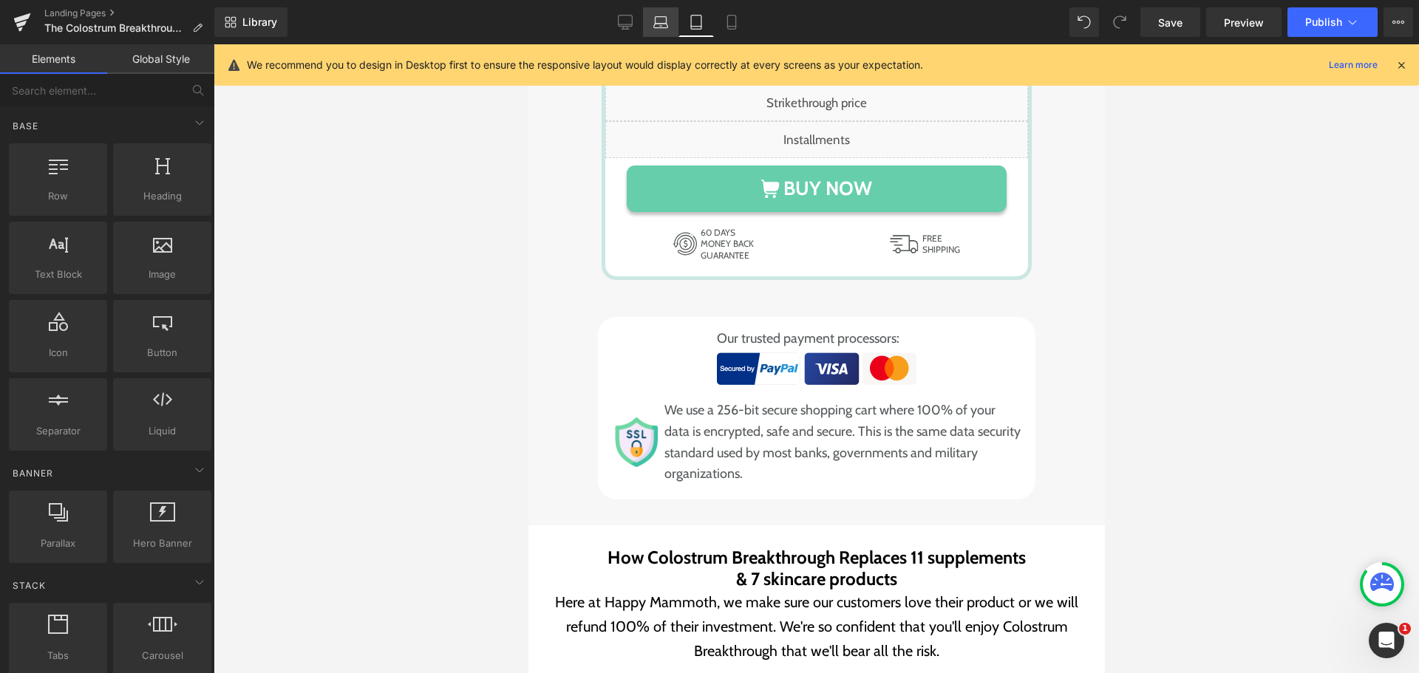
click at [660, 21] on icon at bounding box center [660, 22] width 15 height 15
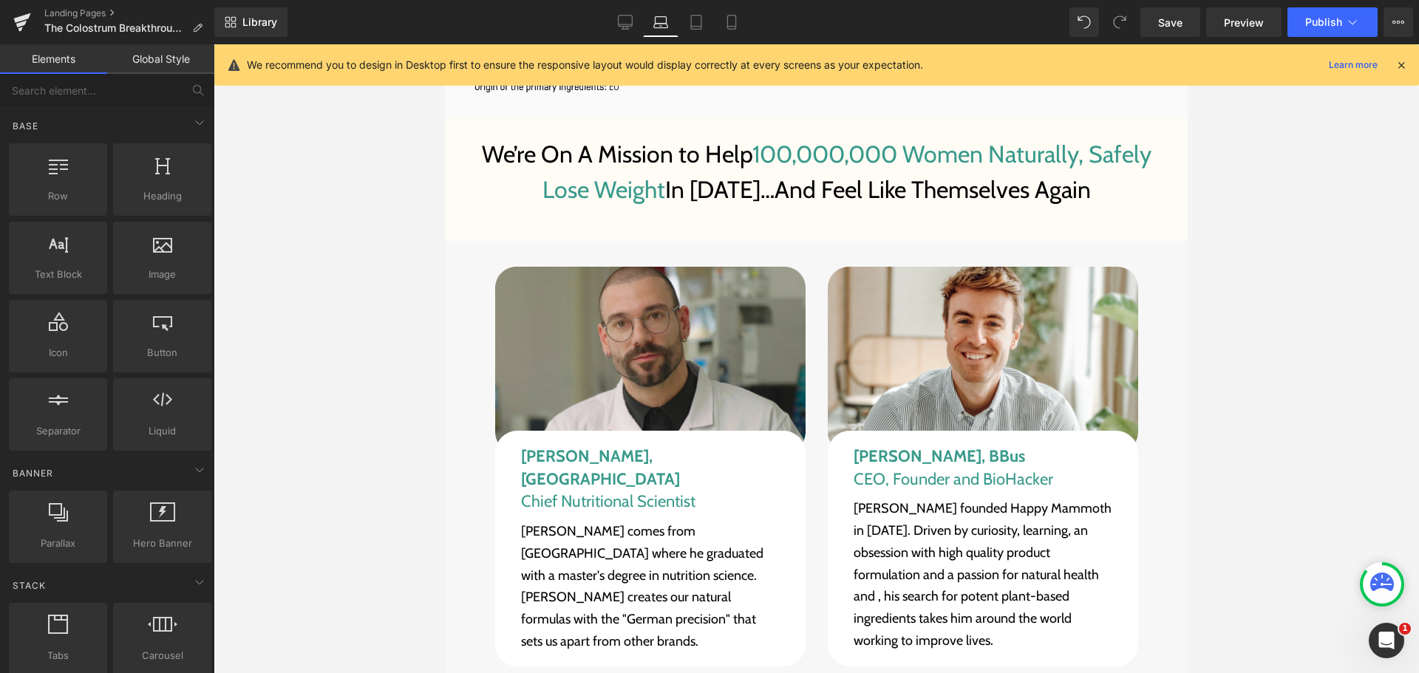
scroll to position [9765, 0]
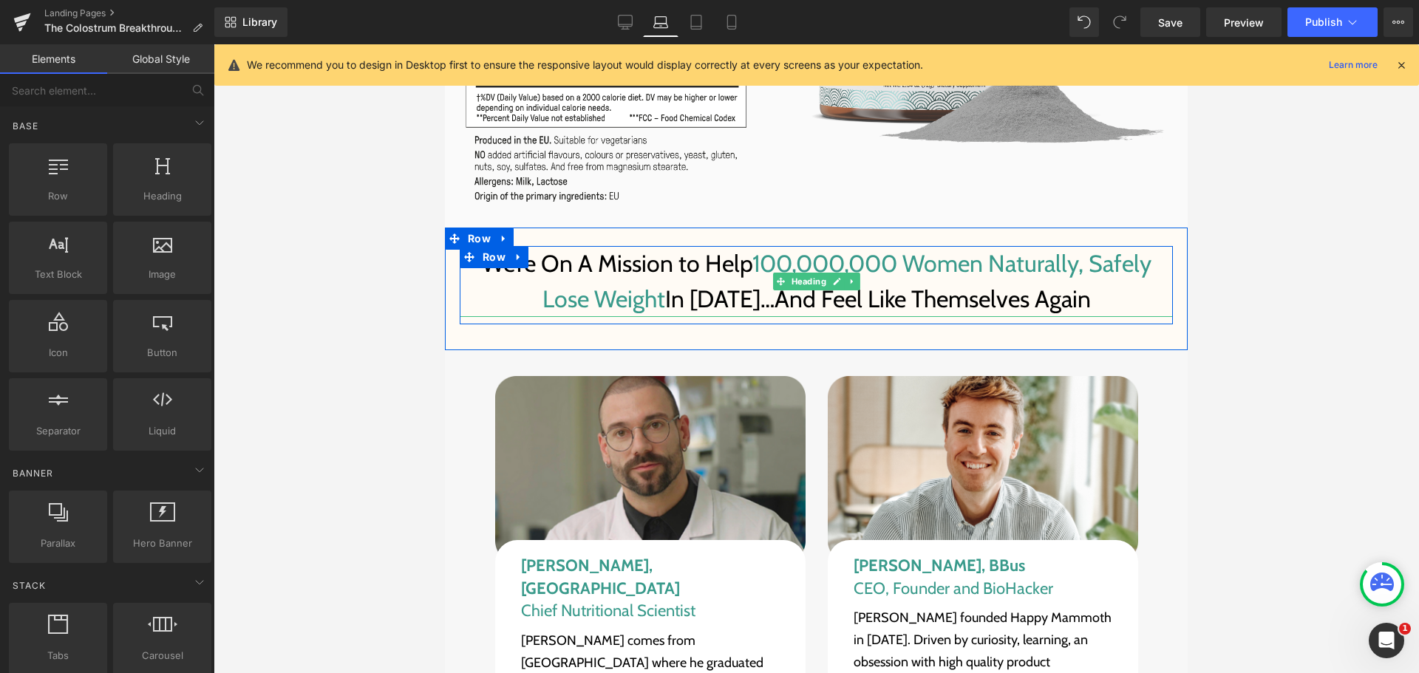
click at [757, 299] on span "In [DATE]…And Feel Like Themselves Again" at bounding box center [878, 298] width 426 height 29
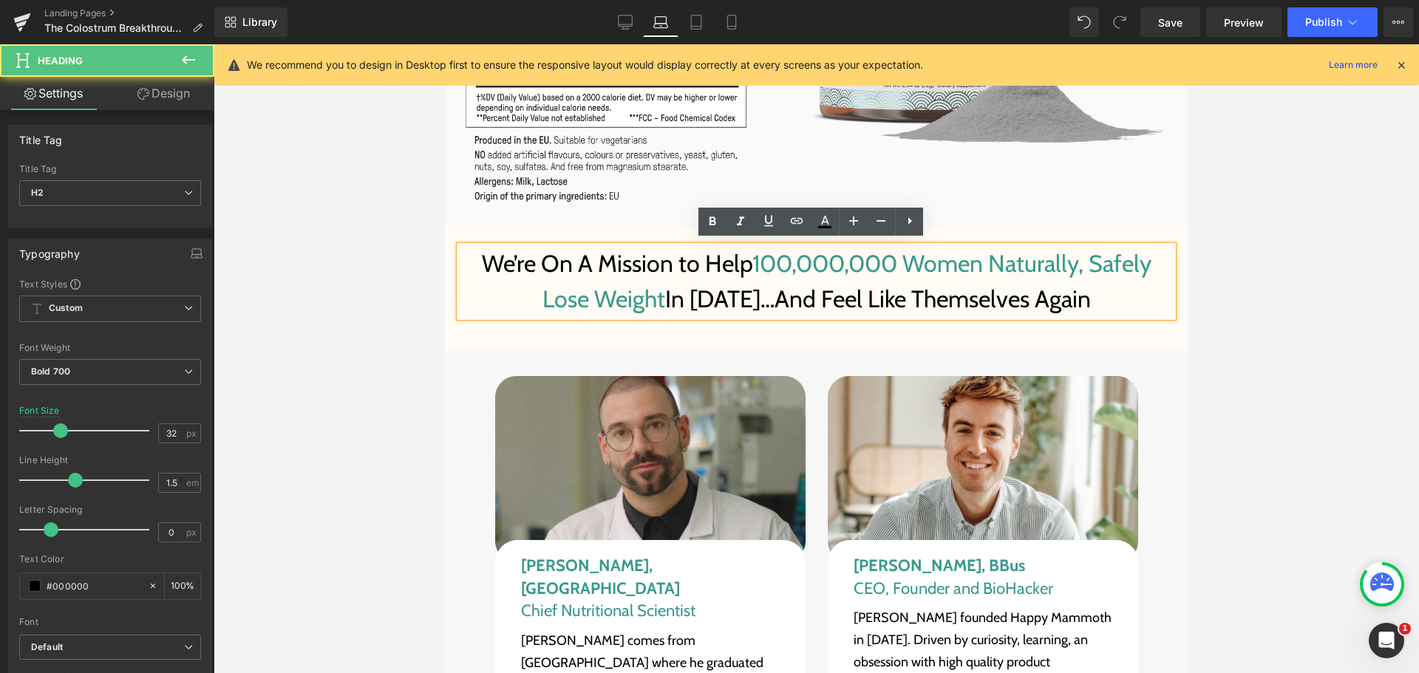
click at [760, 299] on span "In [DATE]…And Feel Like Themselves Again" at bounding box center [878, 298] width 426 height 29
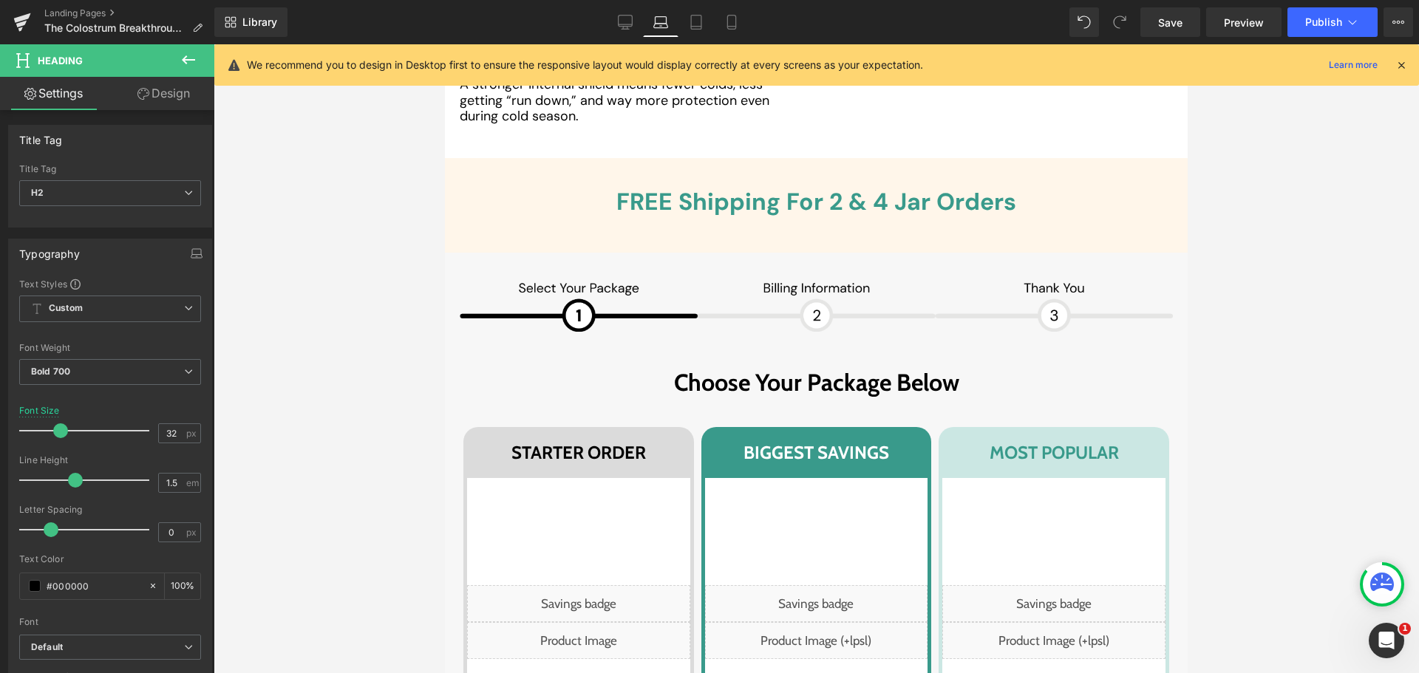
scroll to position [5997, 0]
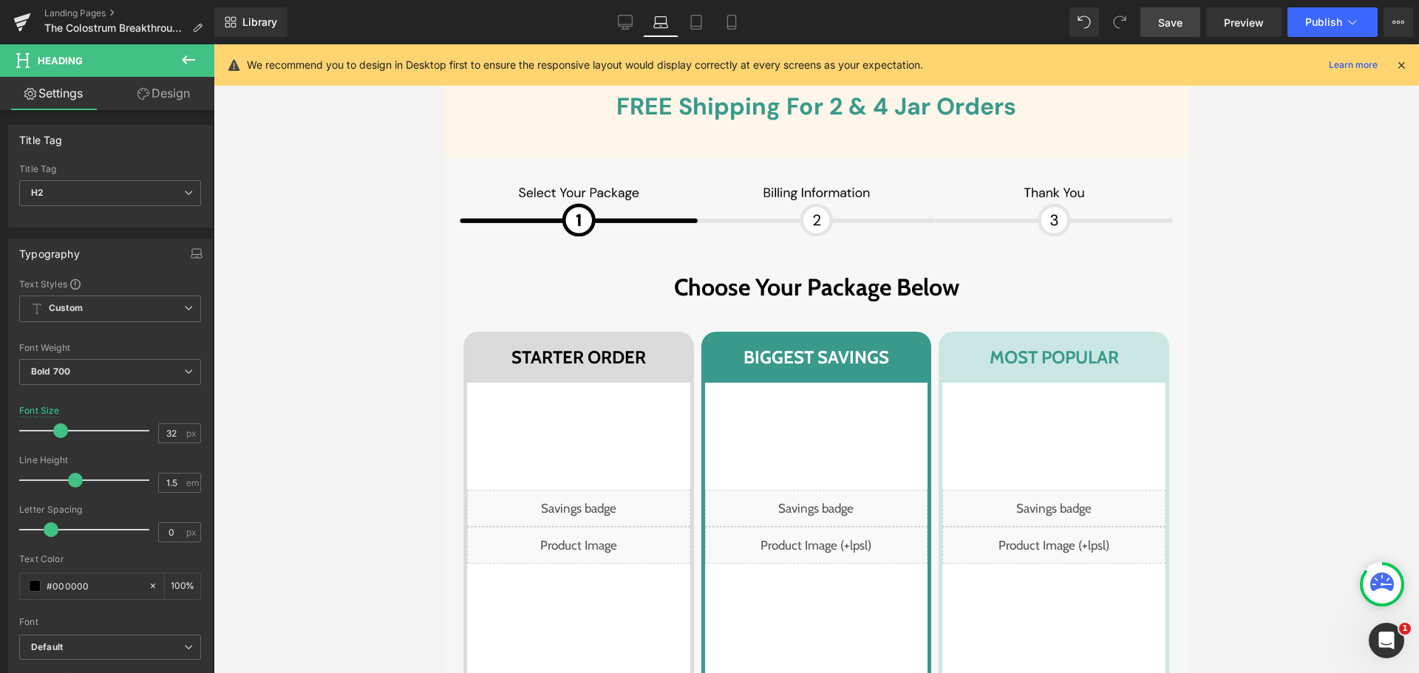
click at [1188, 27] on link "Save" at bounding box center [1170, 22] width 60 height 30
